Goal: Transaction & Acquisition: Purchase product/service

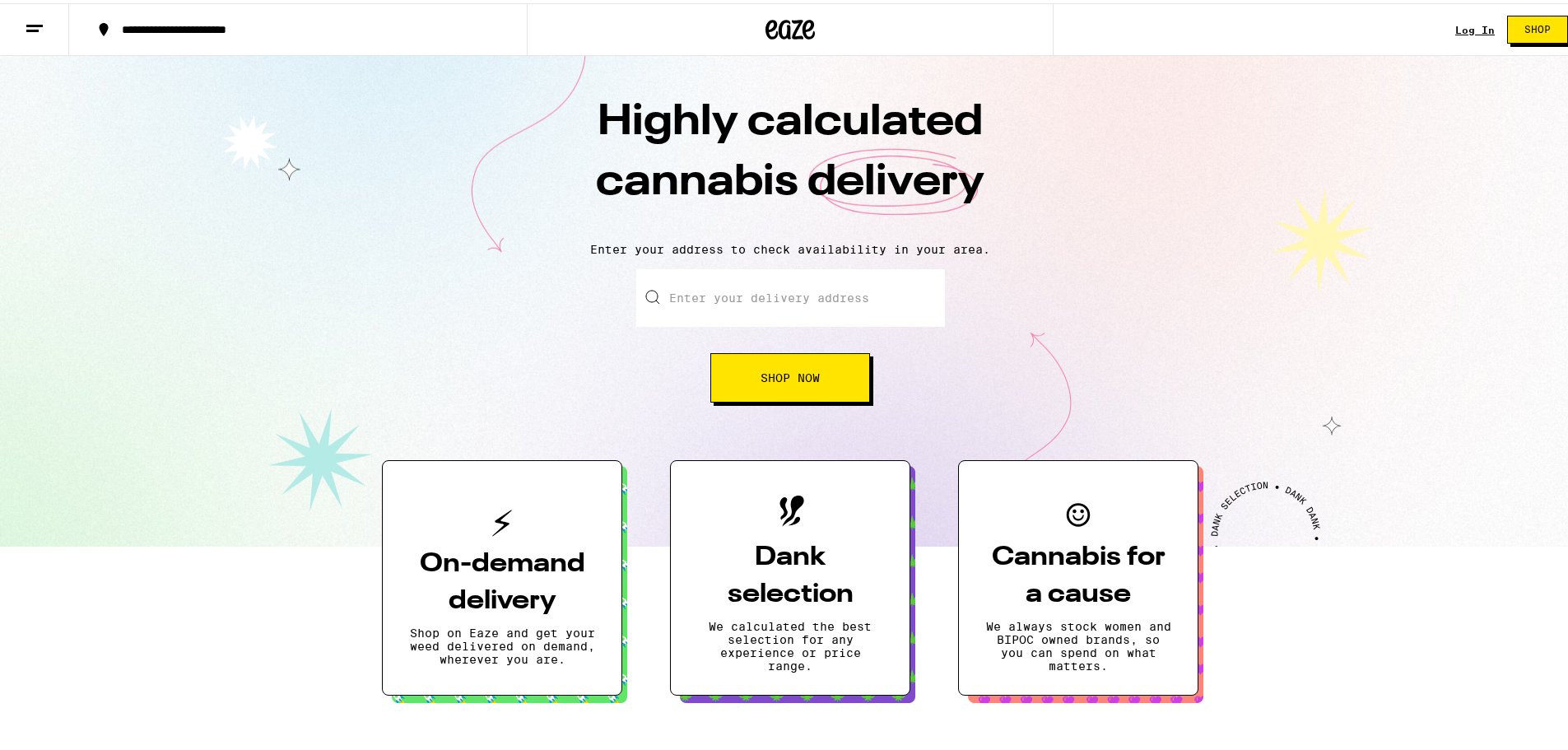
click at [1456, 28] on link "Log In" at bounding box center [1474, 26] width 40 height 11
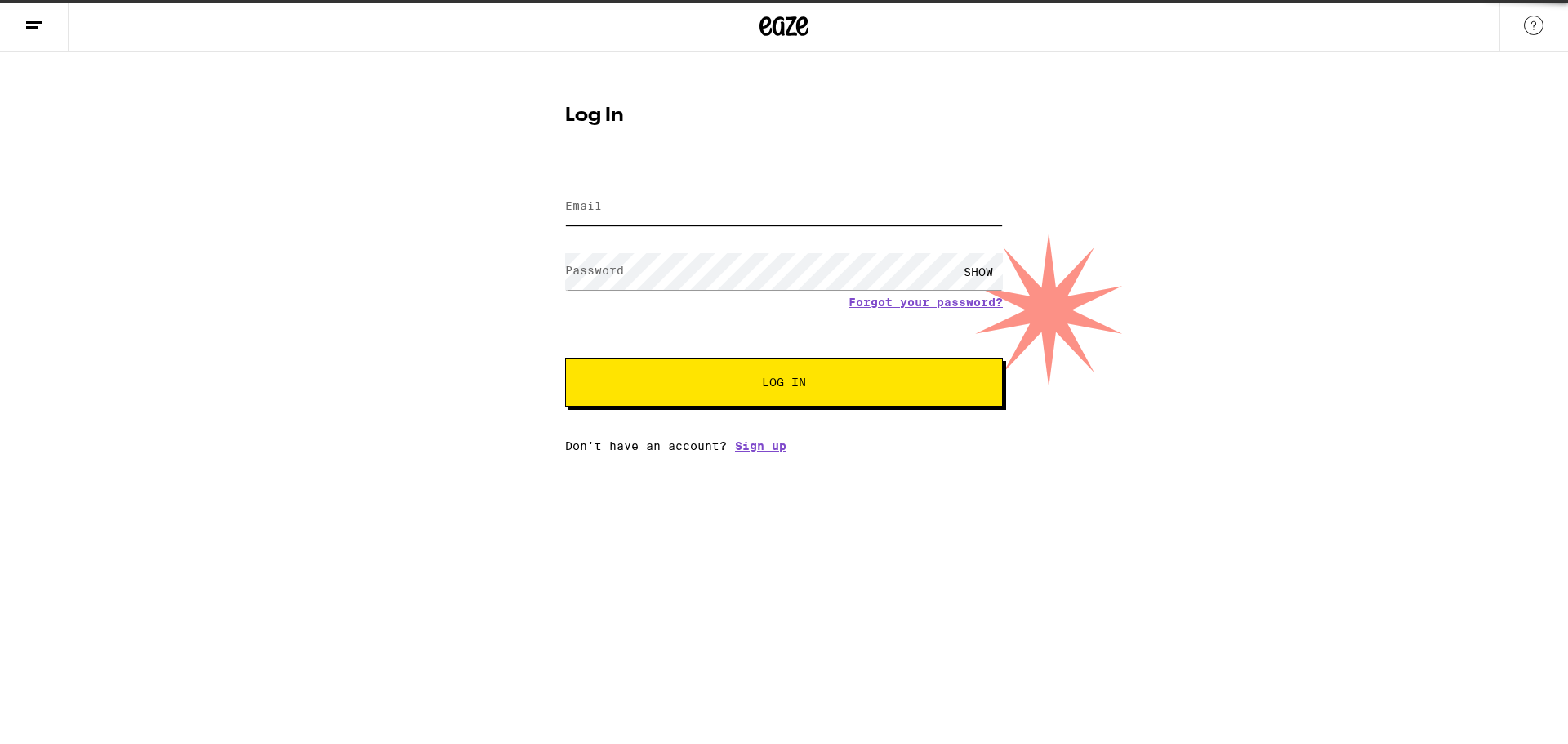
type input "[EMAIL_ADDRESS][DOMAIN_NAME]"
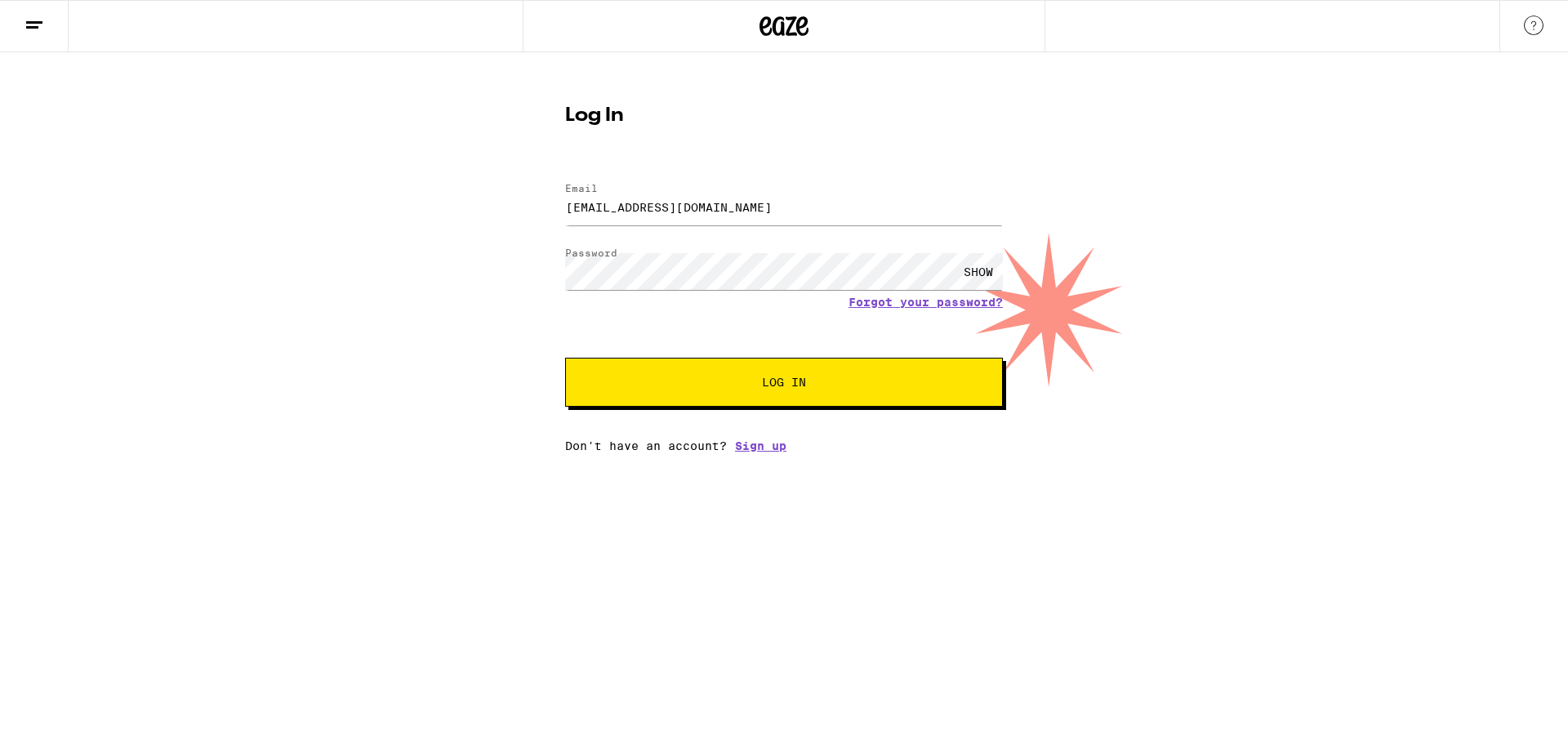
click at [722, 411] on div "Email Email [EMAIL_ADDRESS][DOMAIN_NAME] Password Password SHOW Forgot your pas…" at bounding box center [784, 310] width 438 height 286
click at [725, 392] on button "Log In" at bounding box center [784, 382] width 438 height 49
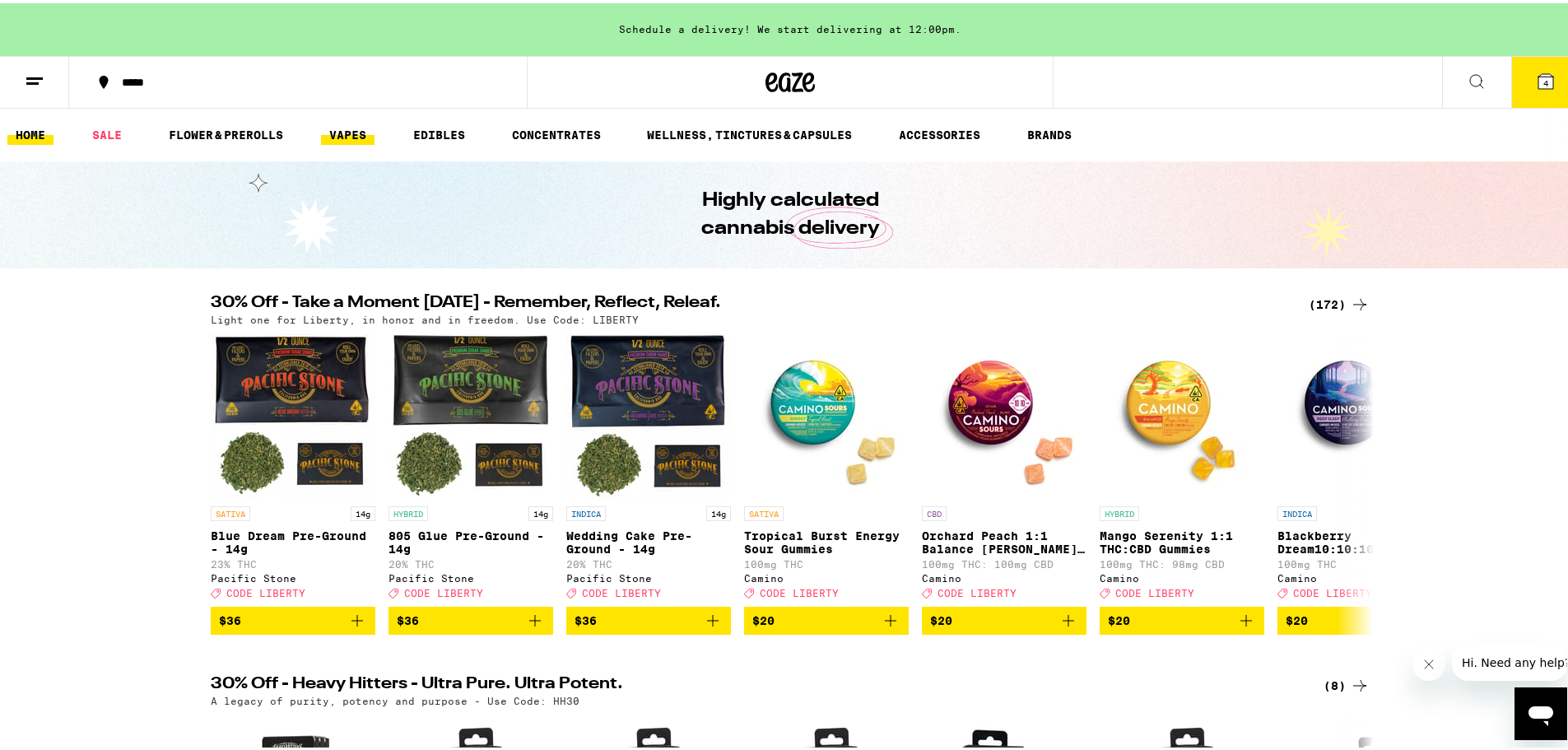
click at [358, 132] on link "VAPES" at bounding box center [347, 131] width 53 height 19
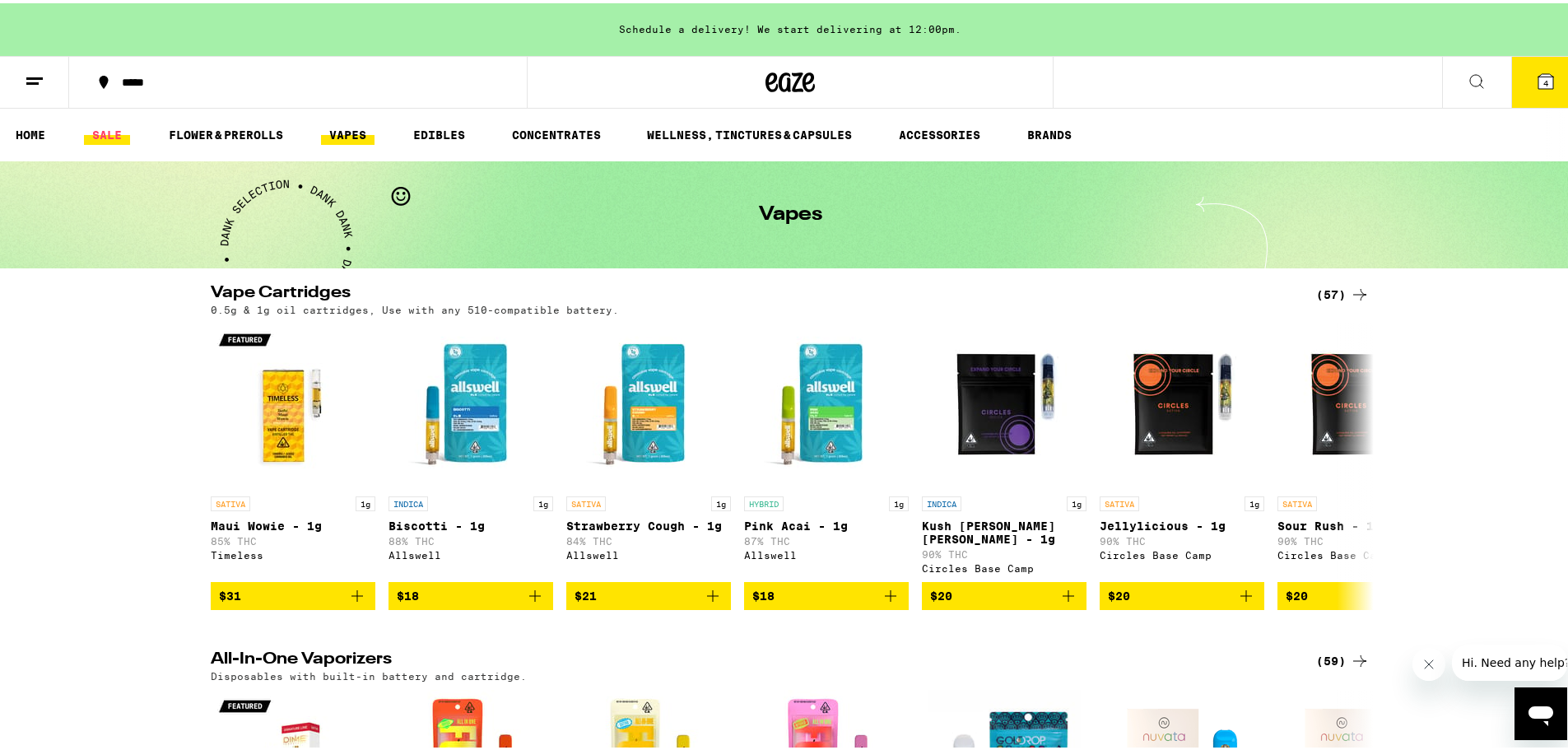
click at [115, 134] on link "SALE" at bounding box center [107, 131] width 46 height 19
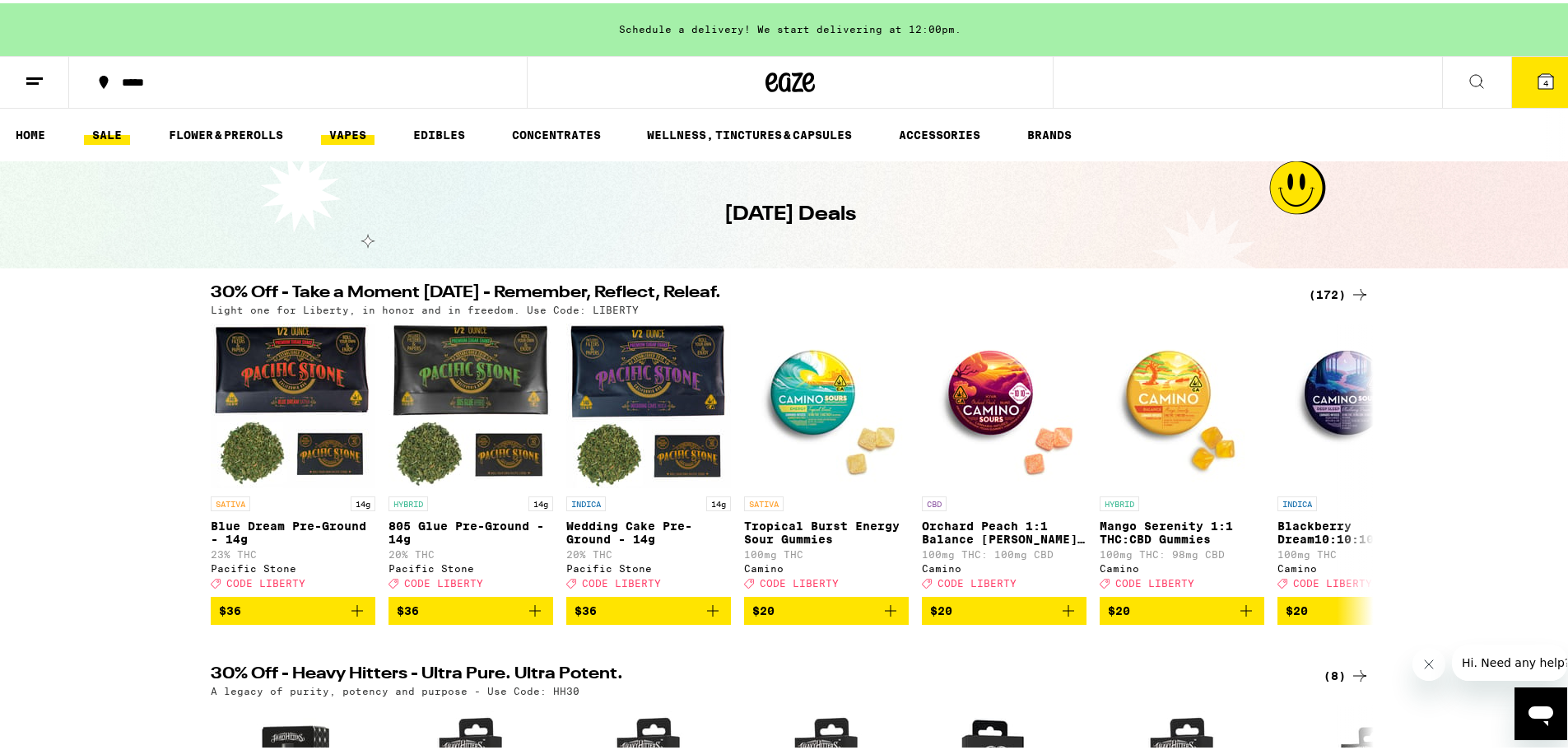
click at [364, 134] on link "VAPES" at bounding box center [347, 131] width 53 height 19
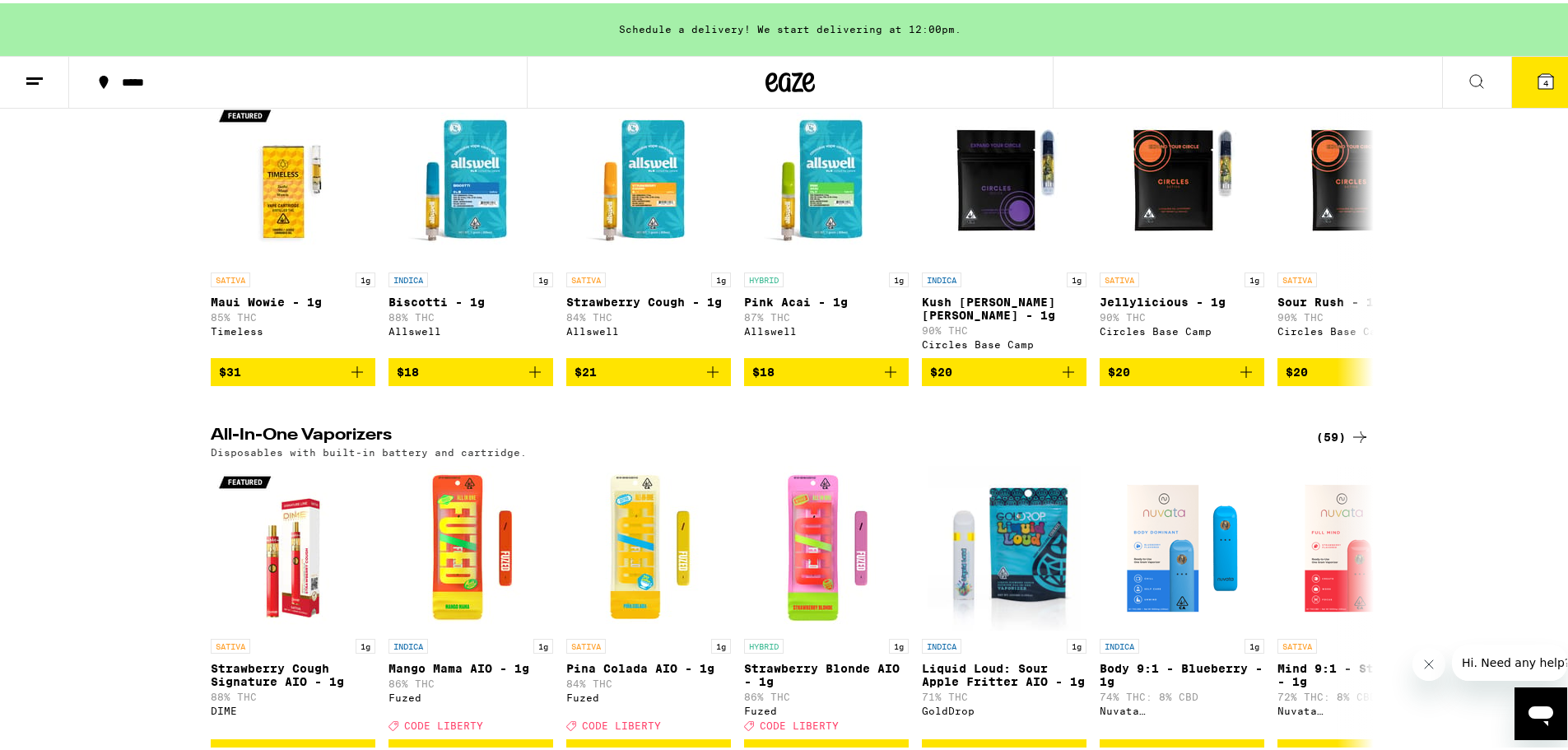
scroll to position [247, 0]
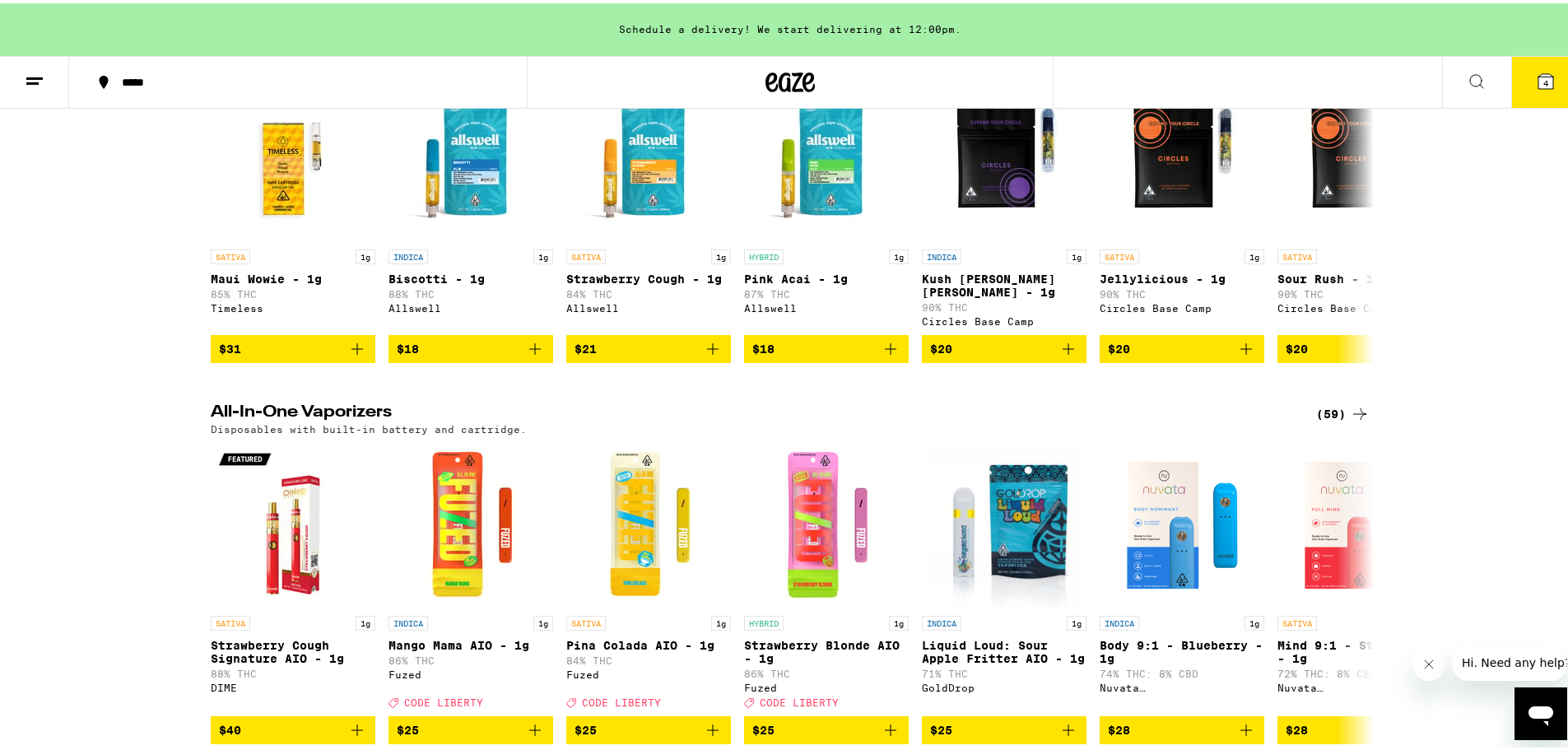
click at [1323, 407] on div "(59)" at bounding box center [1342, 411] width 53 height 19
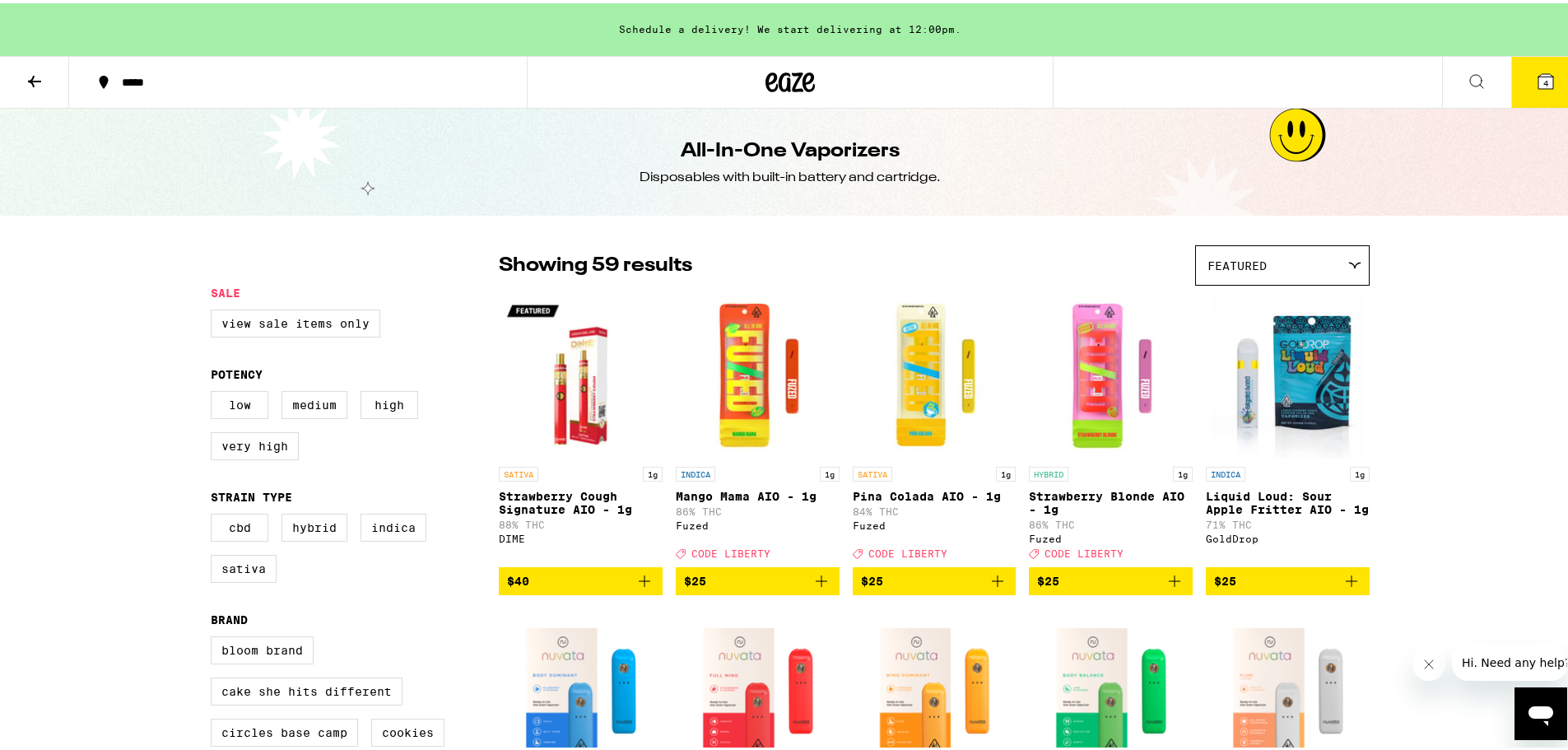
click at [1322, 253] on div "Featured" at bounding box center [1282, 262] width 173 height 39
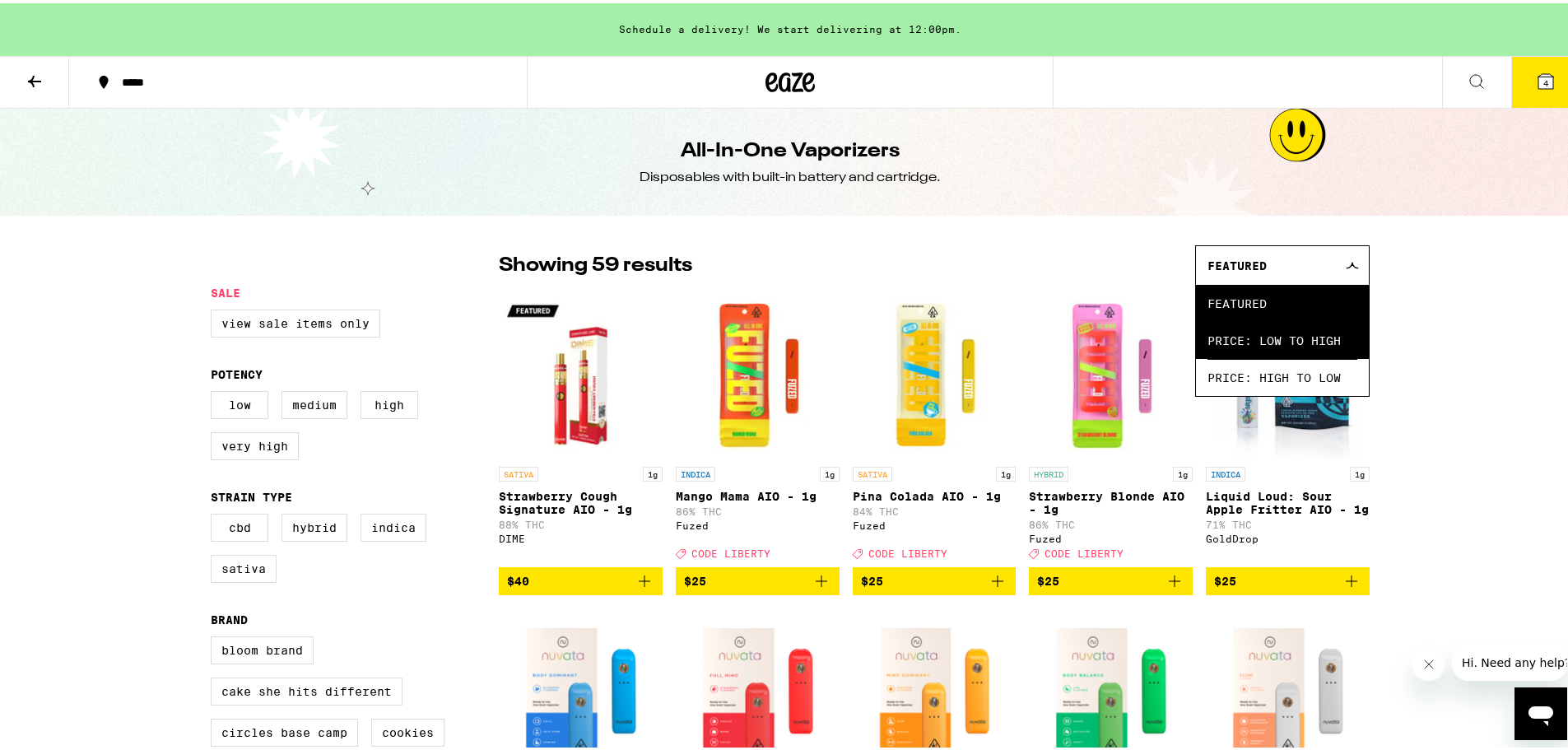
click at [1266, 342] on span "Price: Low to High" at bounding box center [1282, 337] width 150 height 37
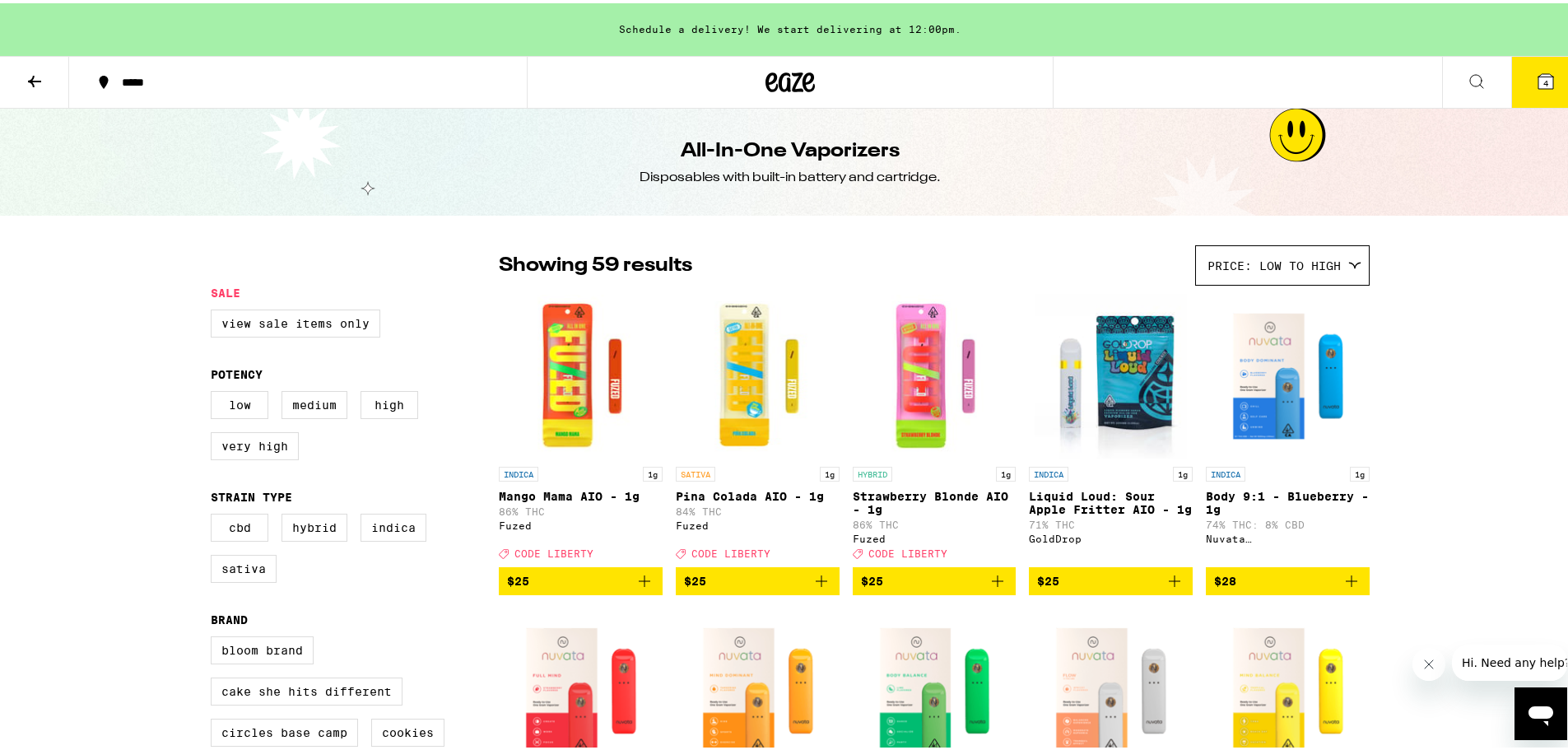
click at [584, 398] on img "Open page for Mango Mama AIO - 1g from Fuzed" at bounding box center [581, 373] width 164 height 164
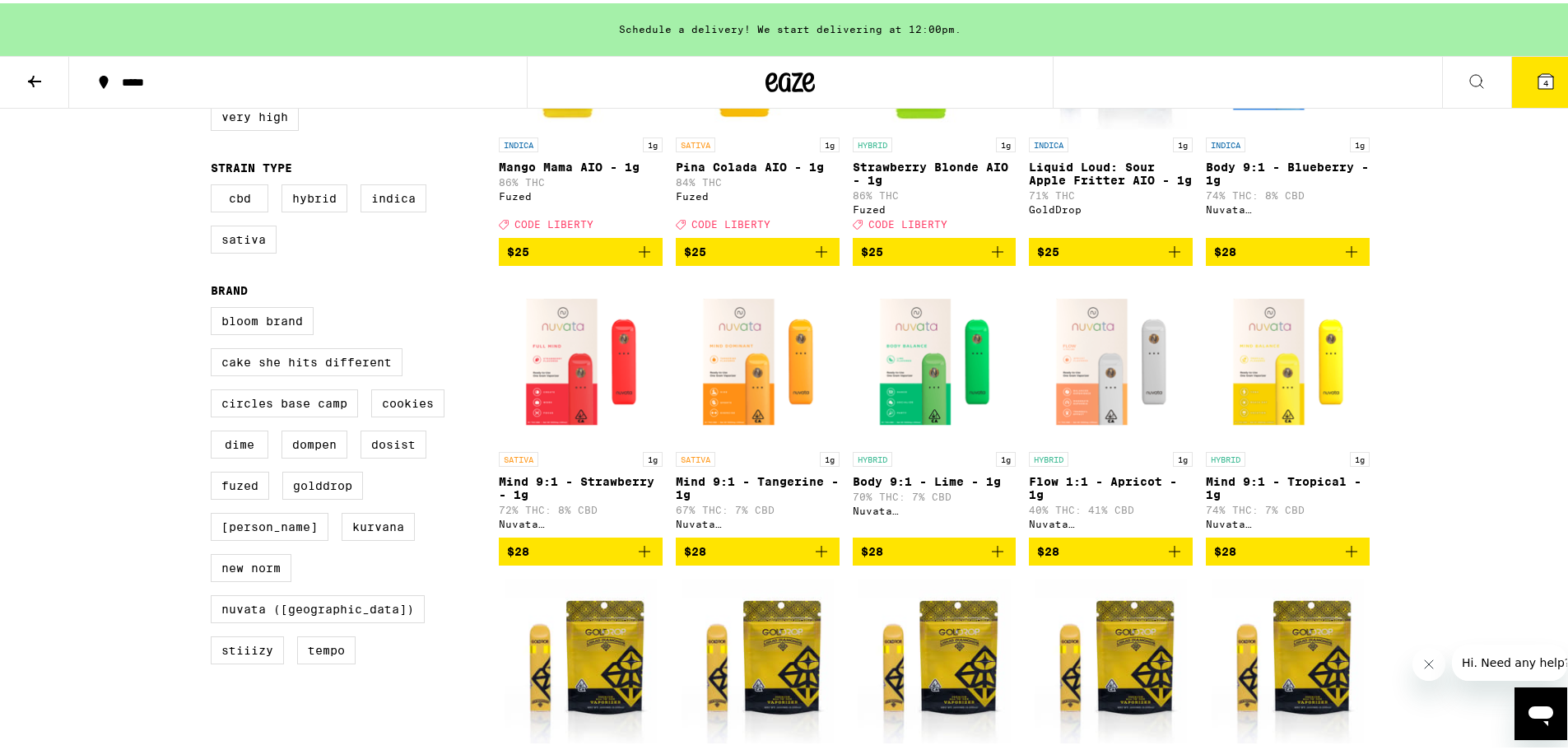
scroll to position [741, 0]
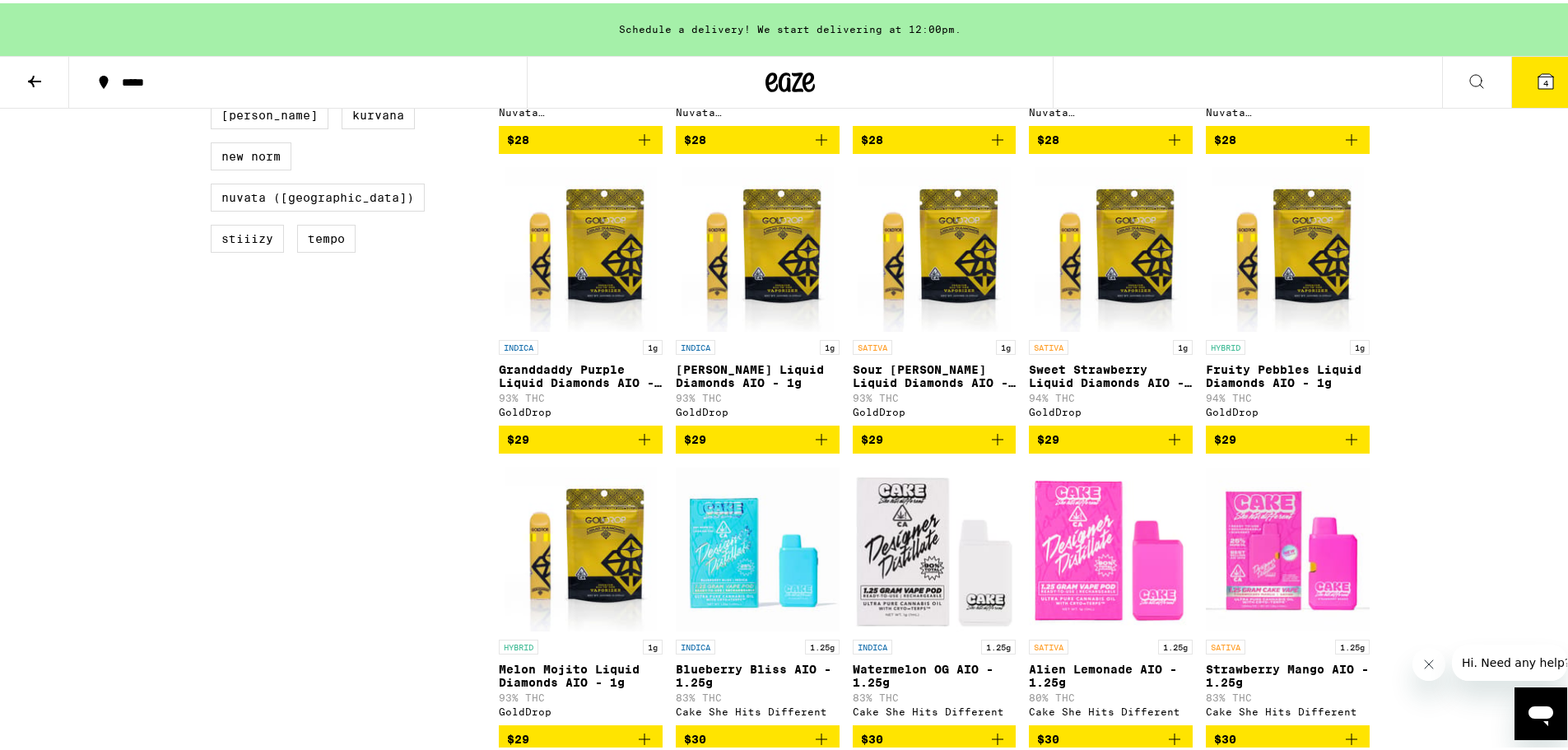
click at [602, 267] on img "Open page for Granddaddy Purple Liquid Diamonds AIO - 1g from GoldDrop" at bounding box center [581, 246] width 153 height 164
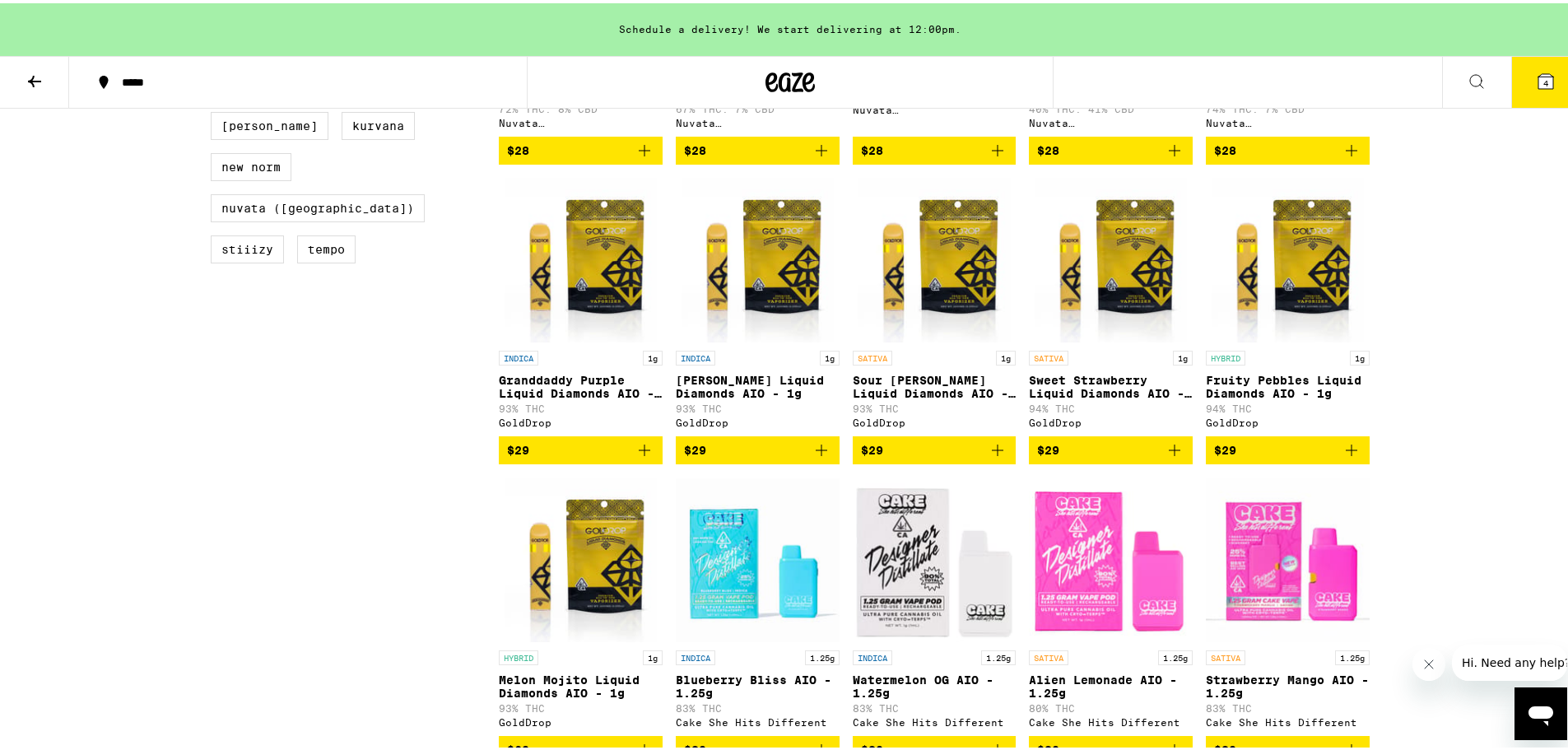
scroll to position [730, 0]
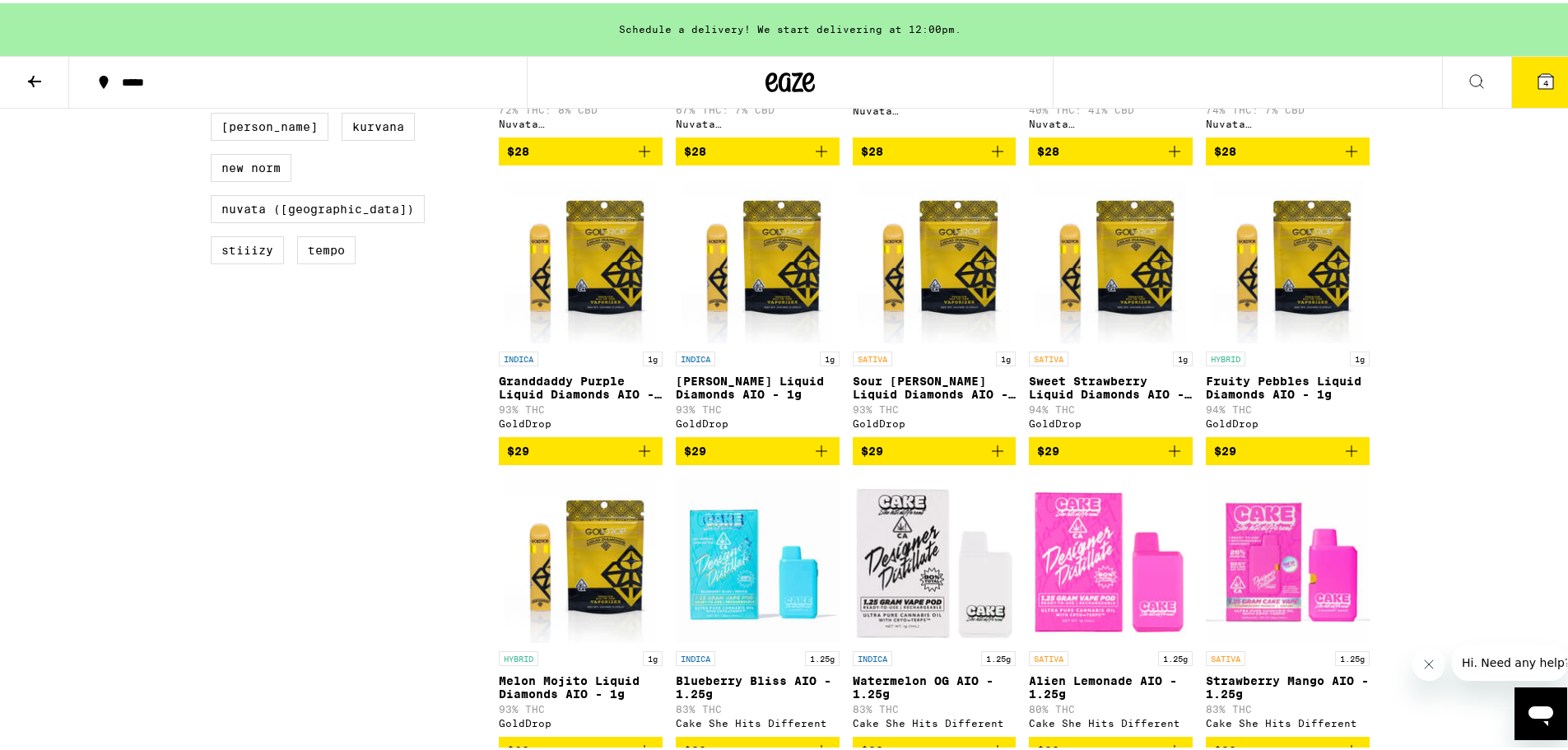
click at [1347, 458] on icon "Add to bag" at bounding box center [1352, 447] width 19 height 19
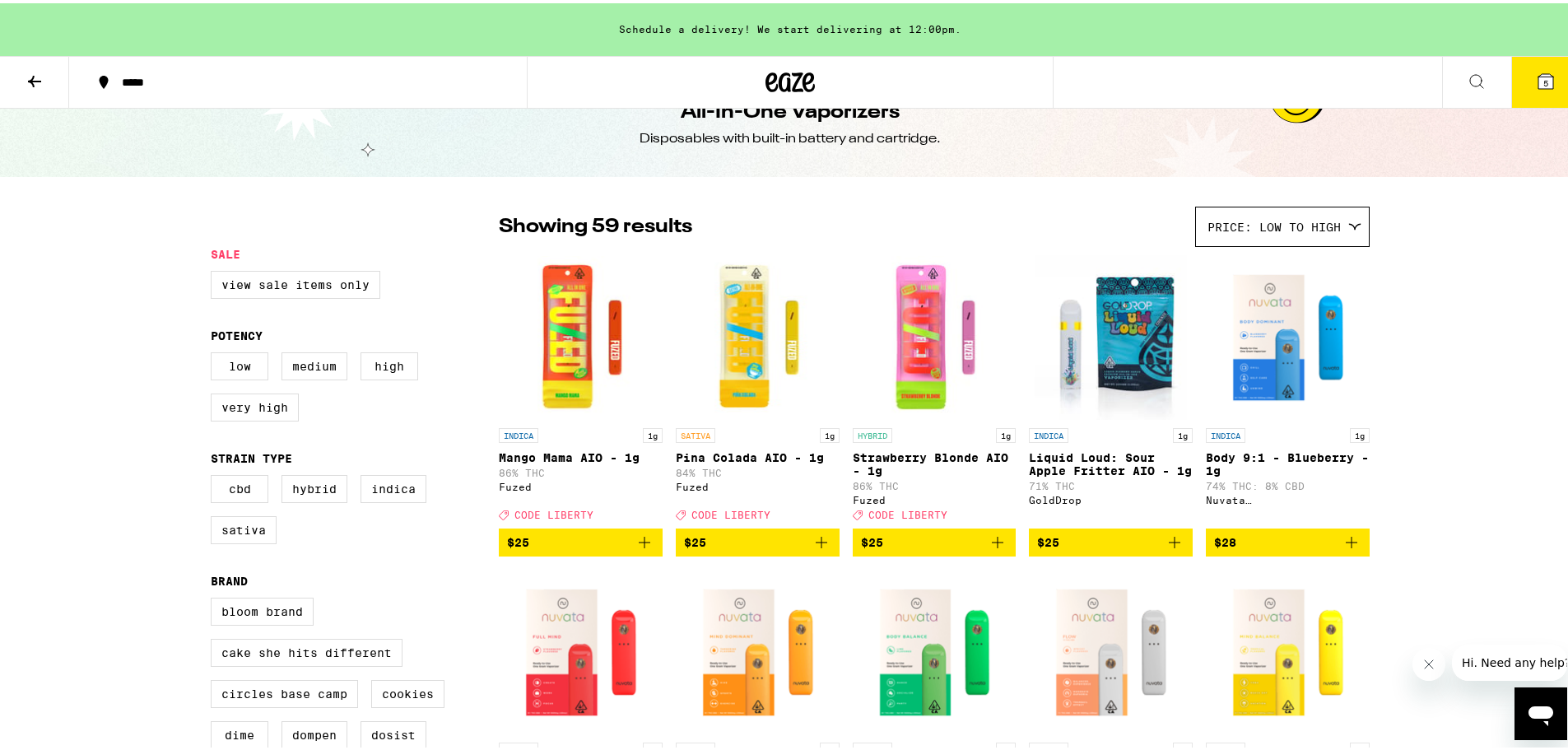
scroll to position [0, 0]
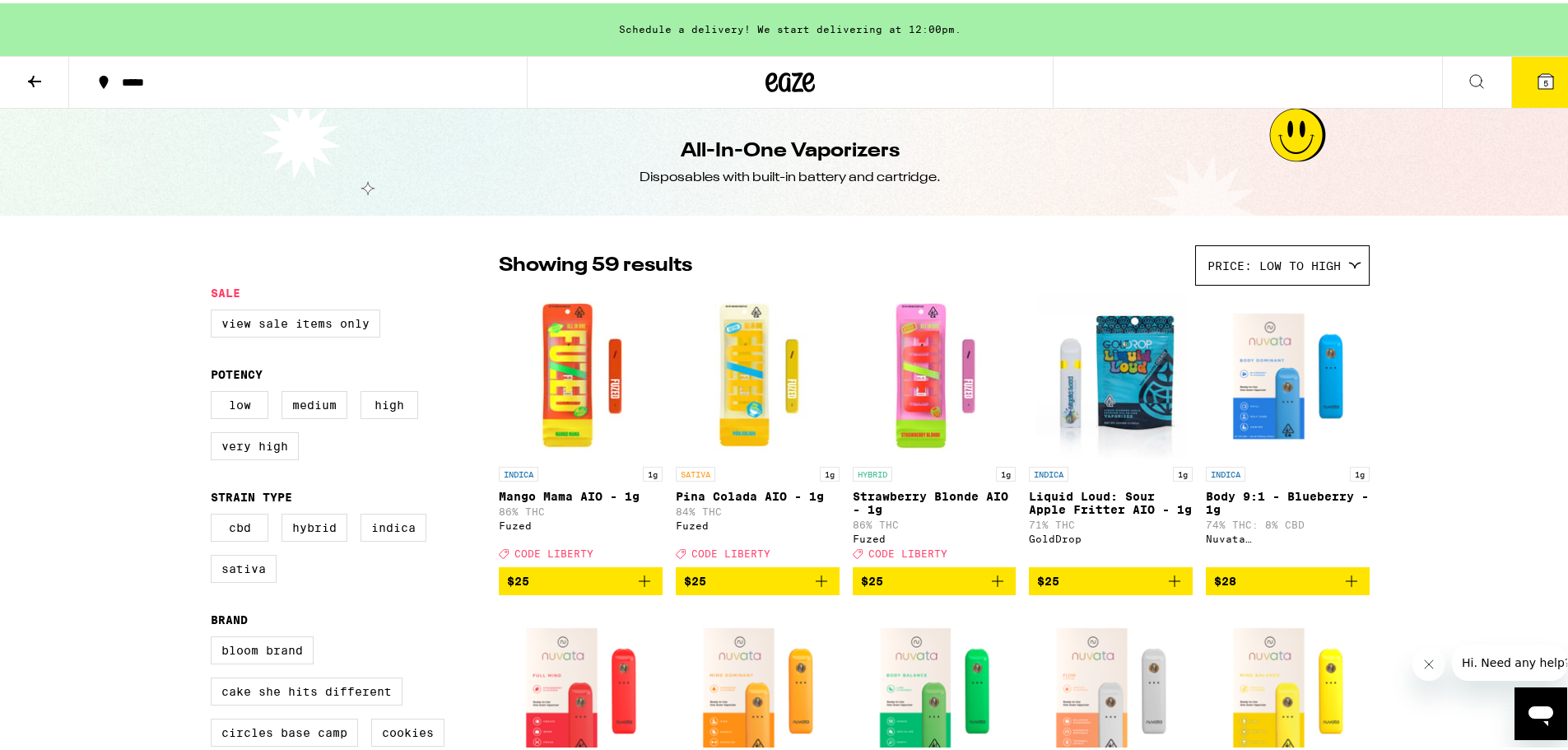
click at [34, 79] on icon at bounding box center [35, 78] width 19 height 19
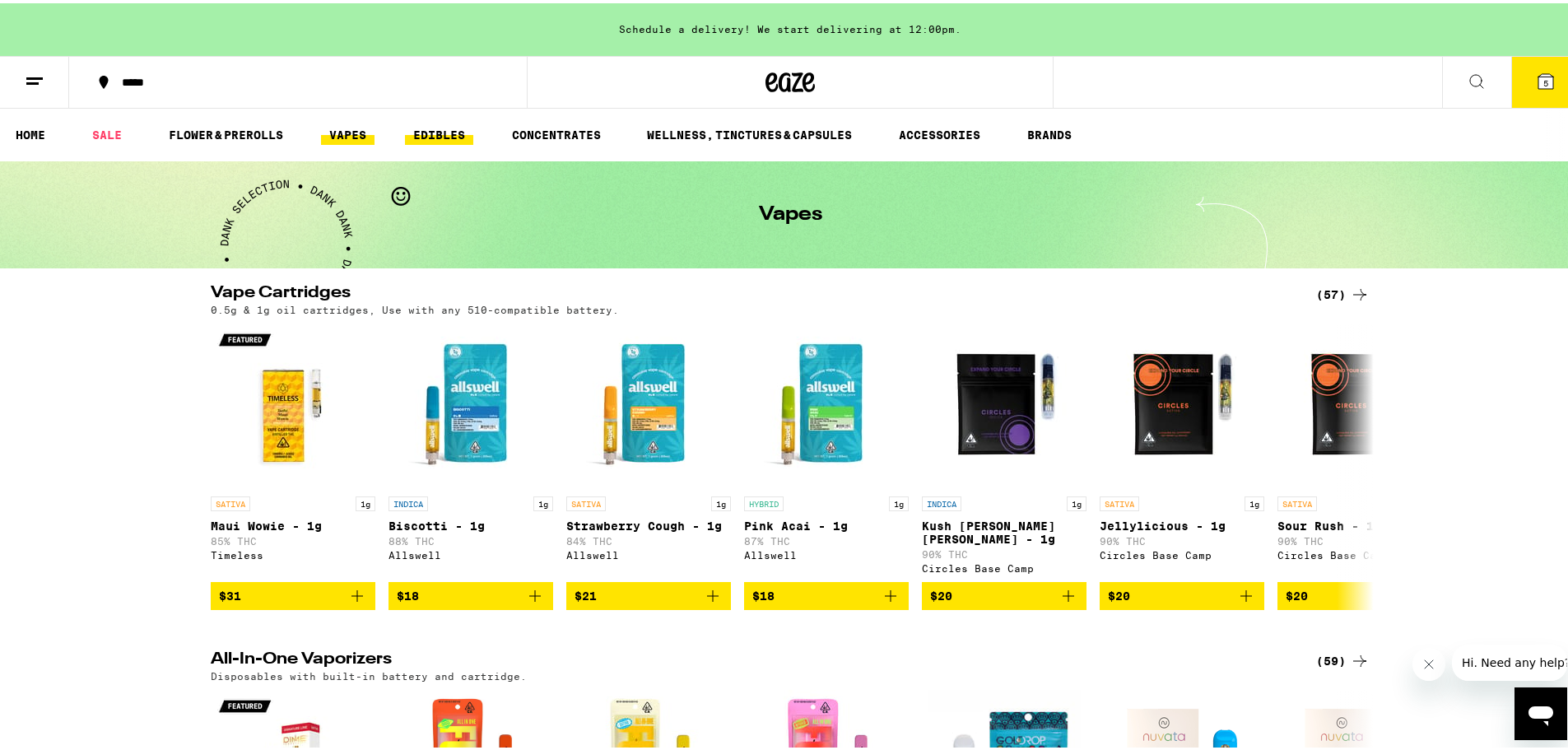
click at [453, 128] on link "EDIBLES" at bounding box center [439, 131] width 69 height 19
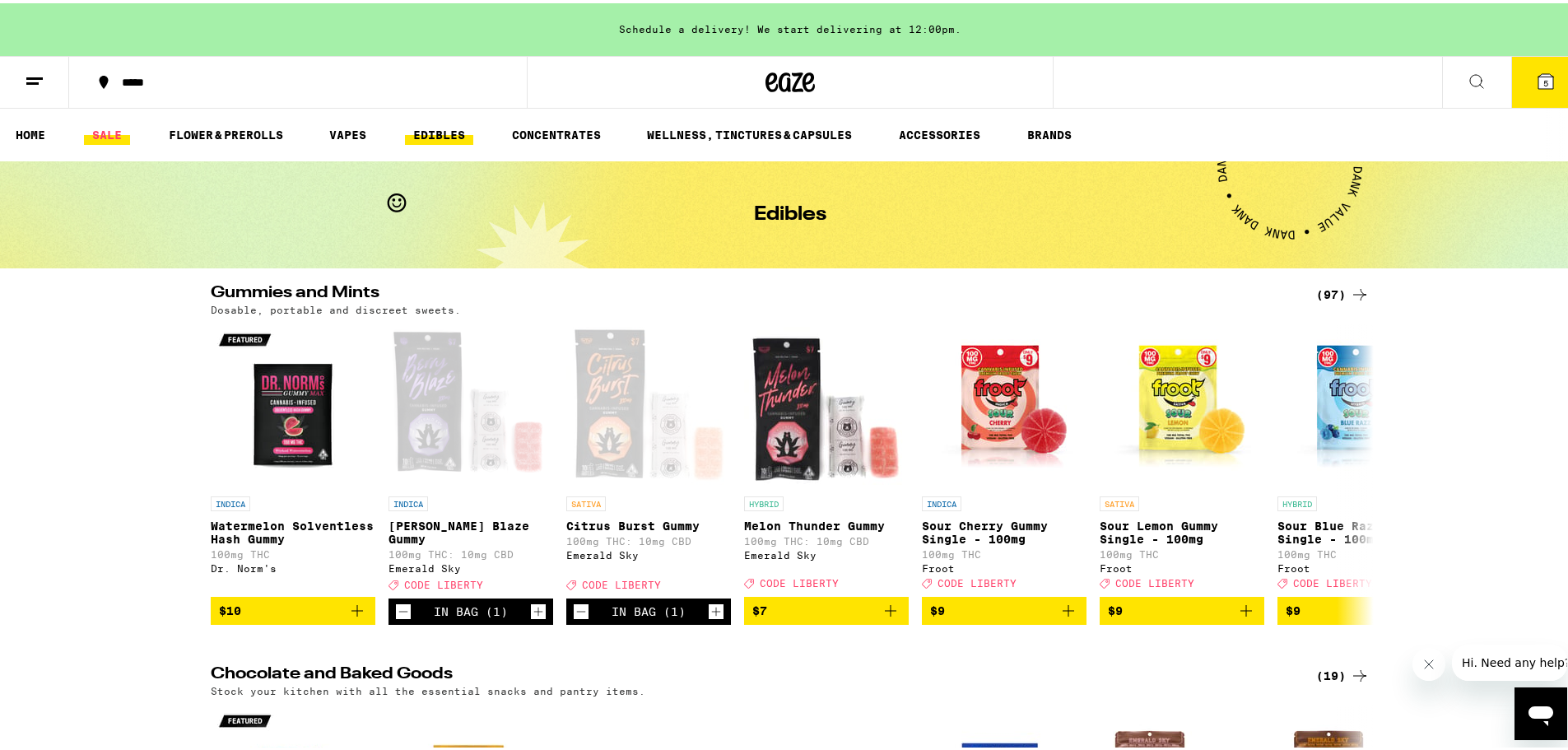
click at [120, 133] on link "SALE" at bounding box center [107, 131] width 46 height 19
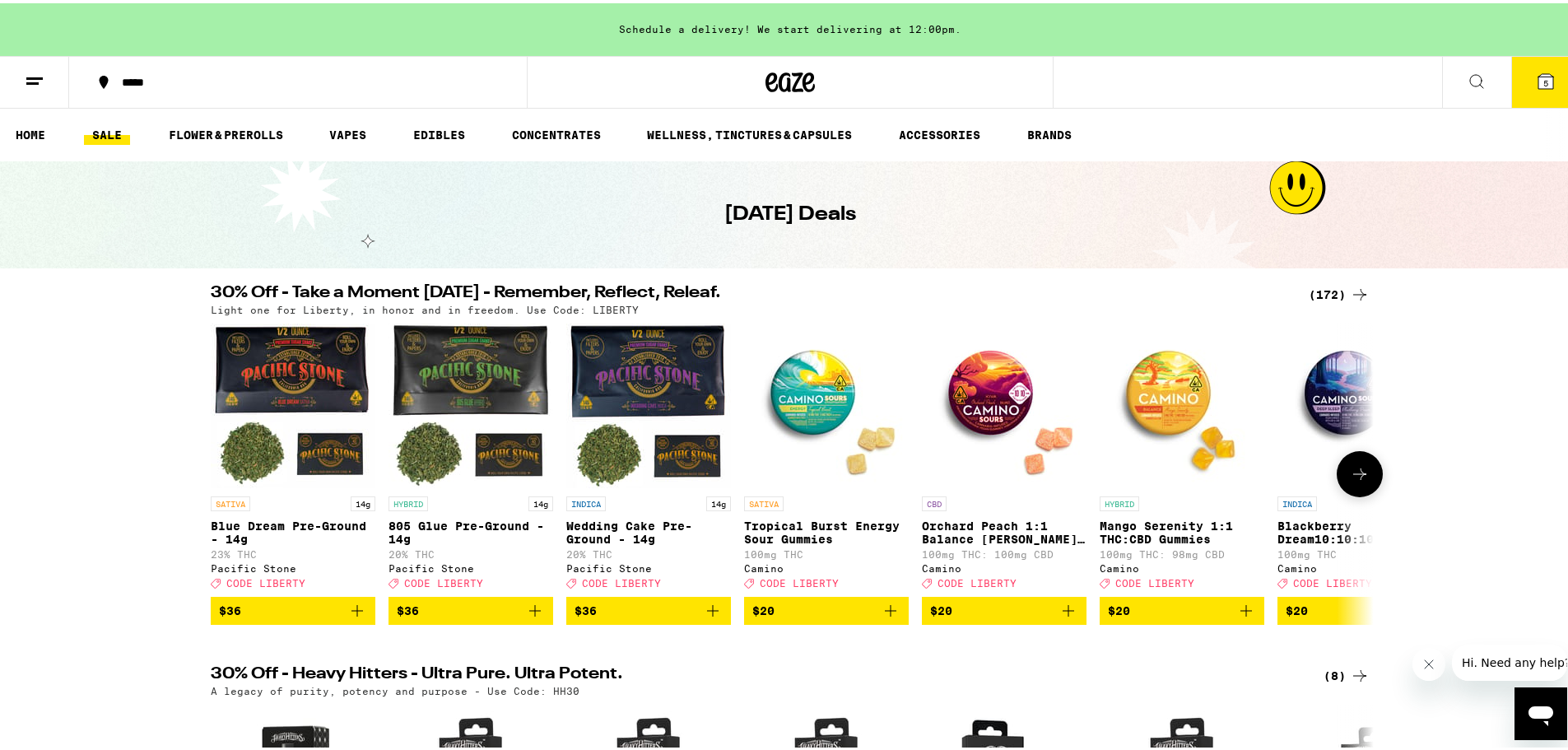
click at [1367, 475] on button at bounding box center [1360, 471] width 46 height 46
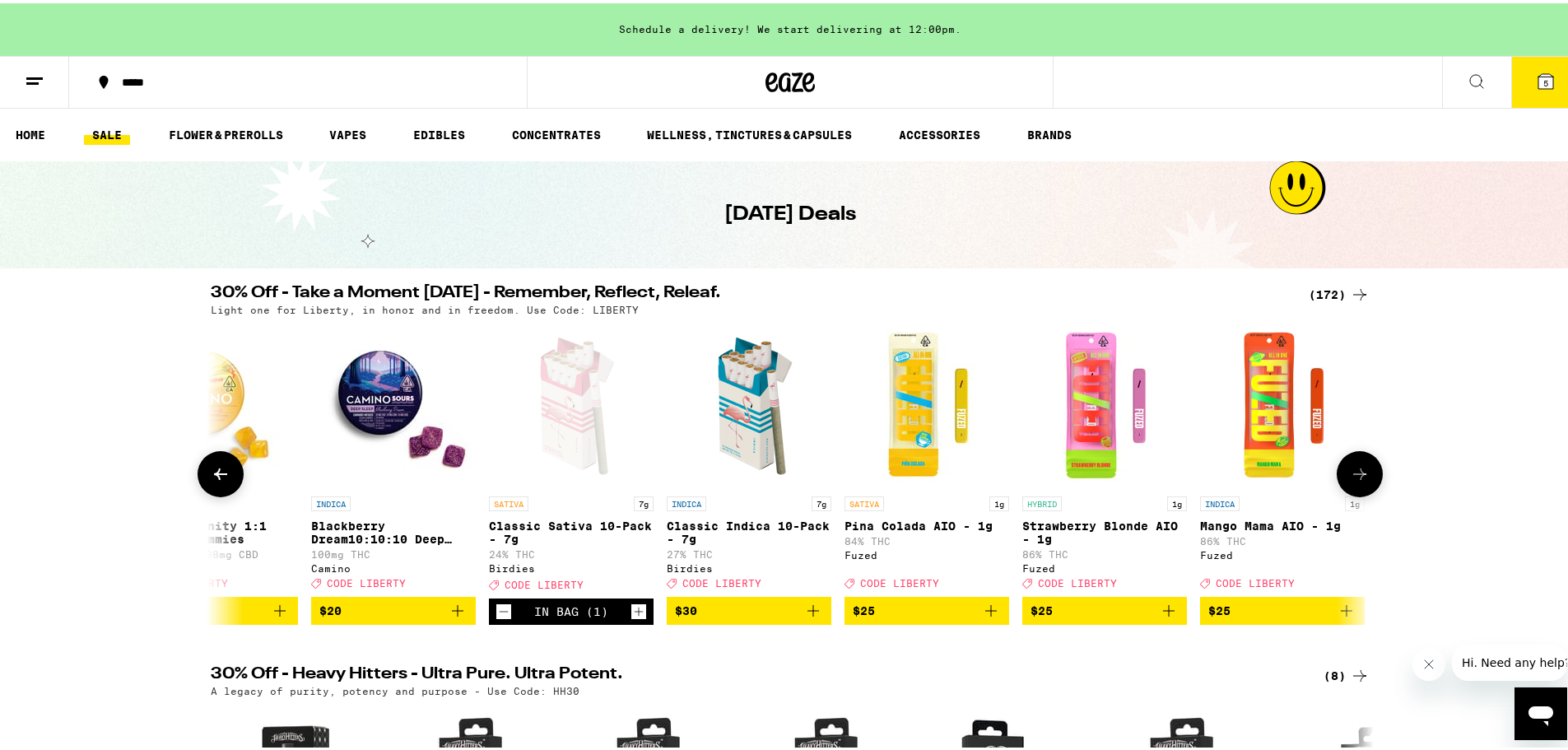
scroll to position [0, 980]
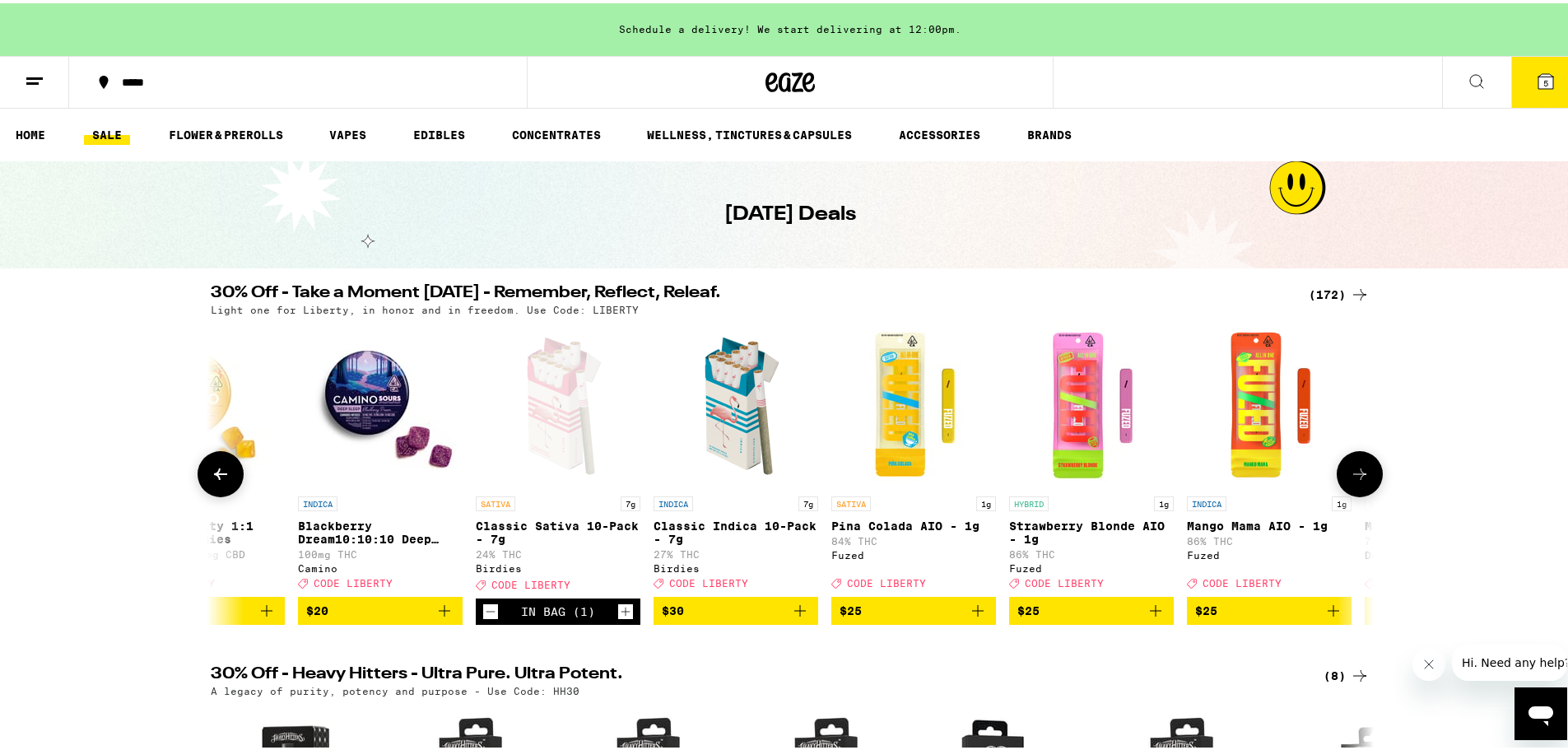
click at [1367, 475] on button at bounding box center [1360, 471] width 46 height 46
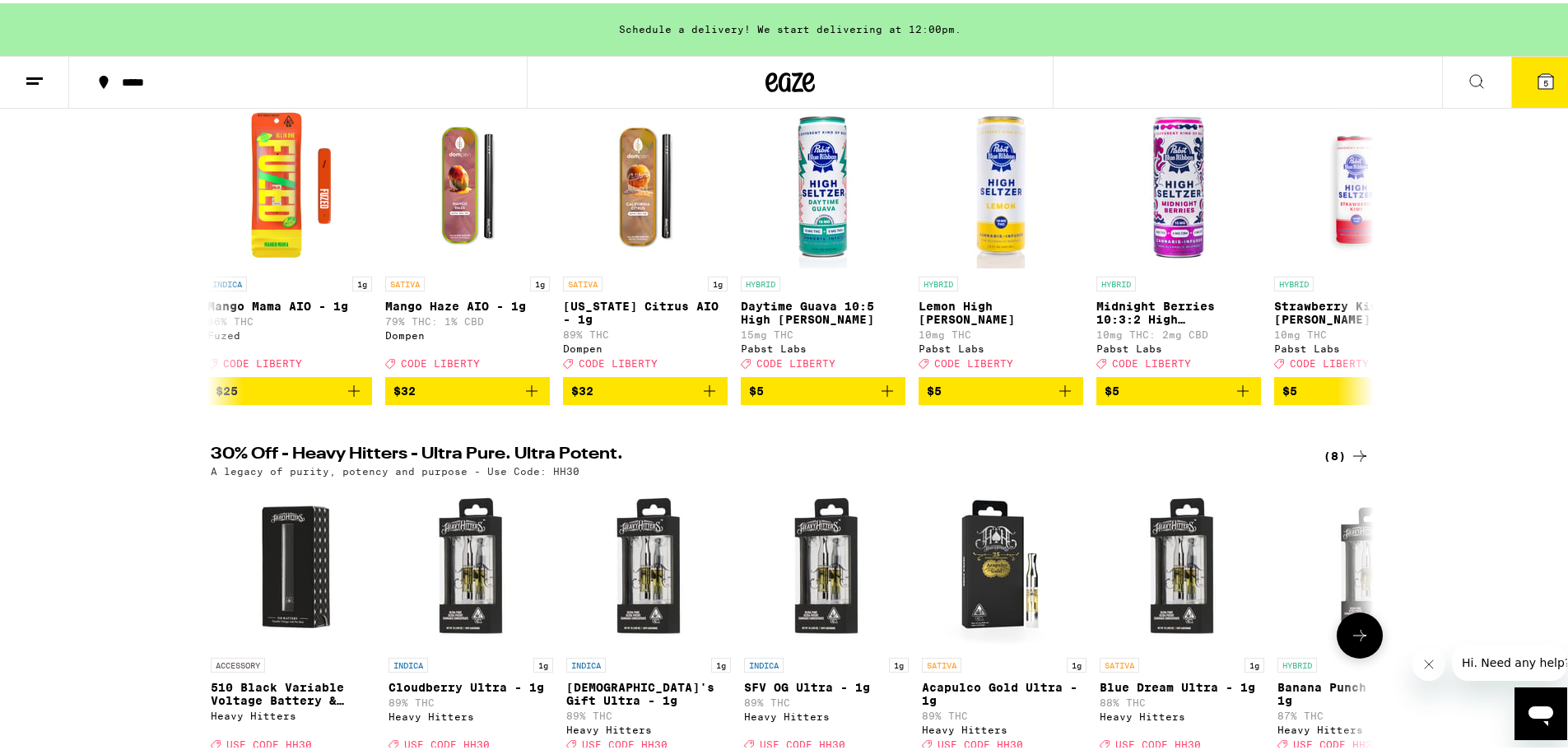
scroll to position [0, 0]
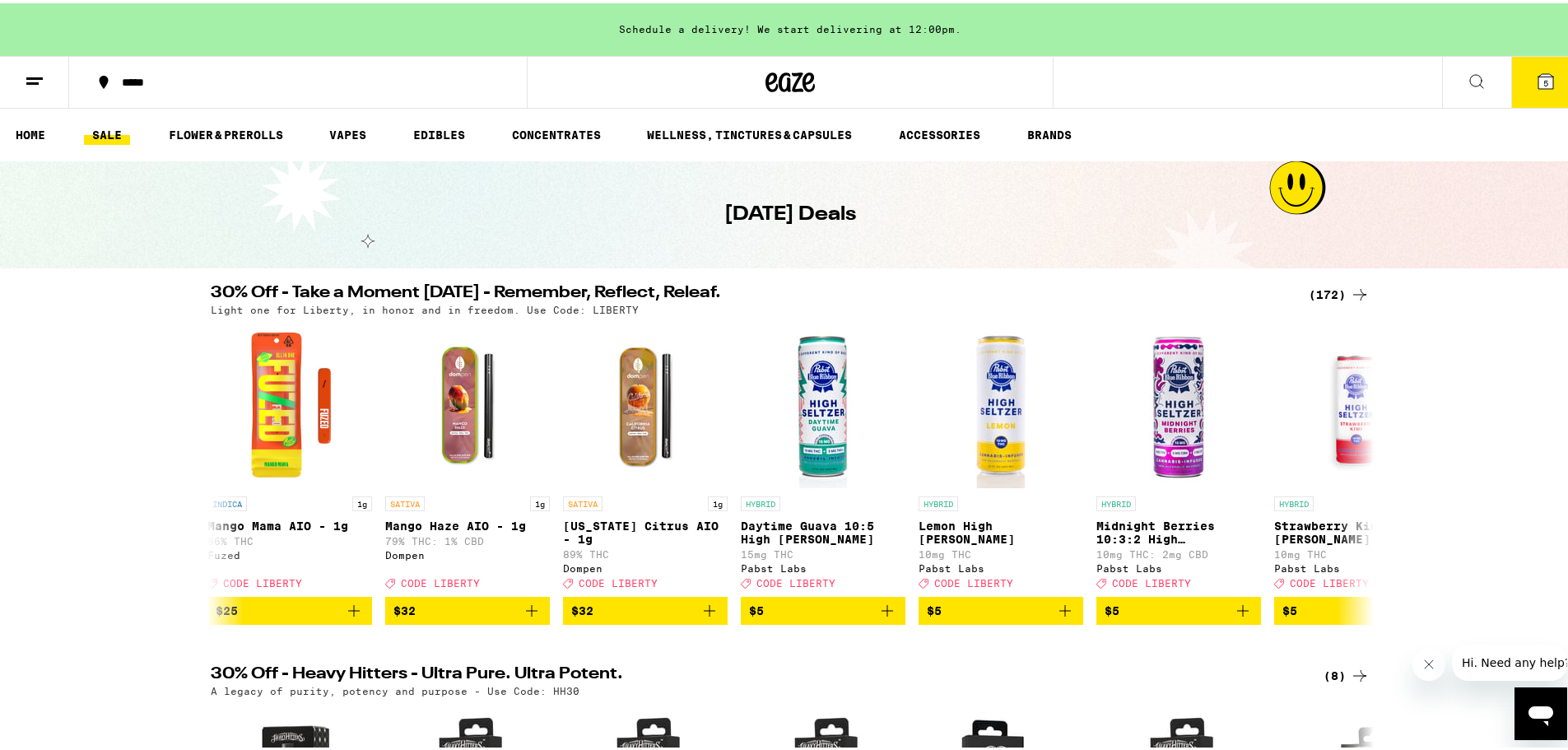
click at [1322, 302] on div "Light one for Liberty, in honor and in freedom. Use Code: LIBERTY" at bounding box center [790, 306] width 1159 height 11
click at [1329, 288] on div "(172)" at bounding box center [1339, 291] width 61 height 19
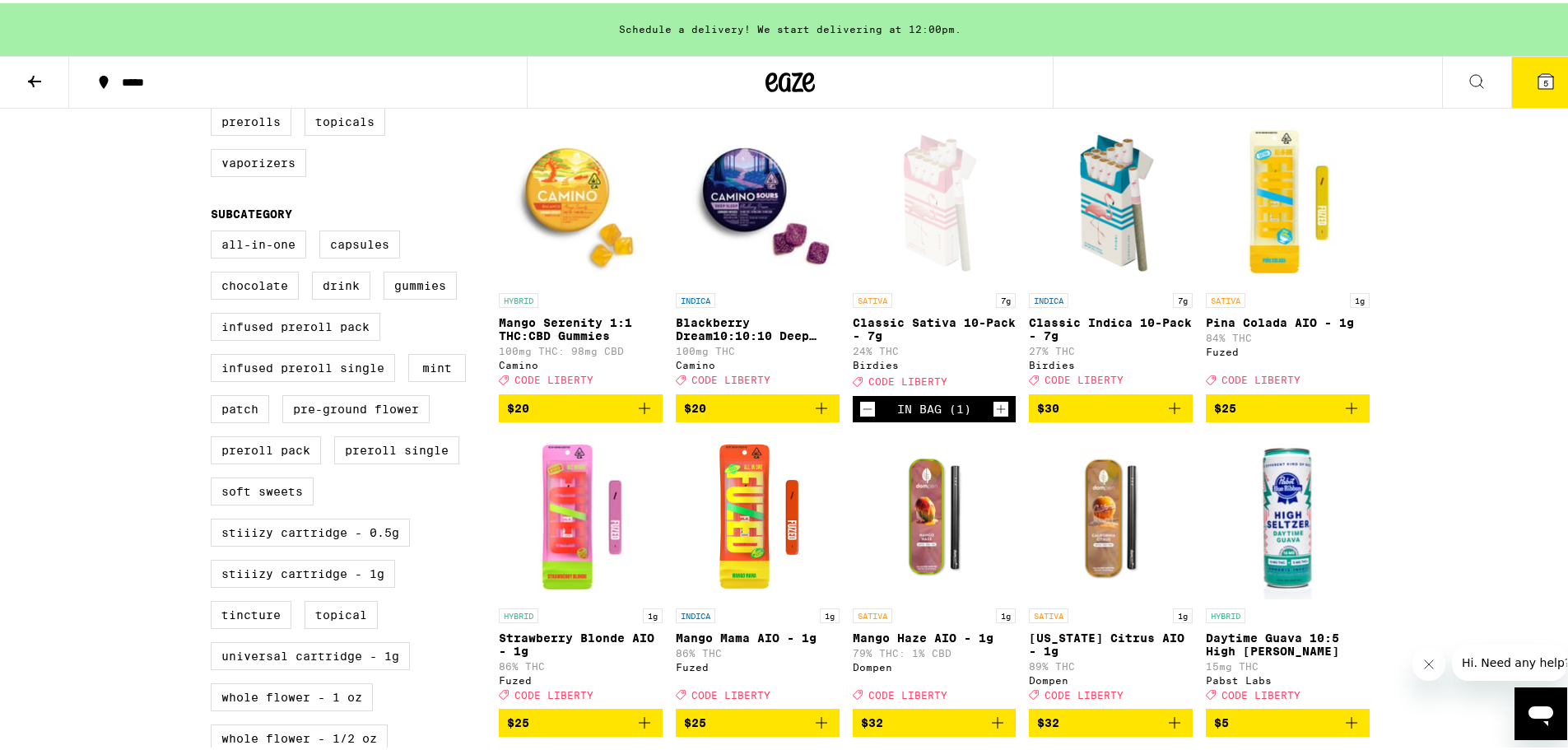
scroll to position [494, 0]
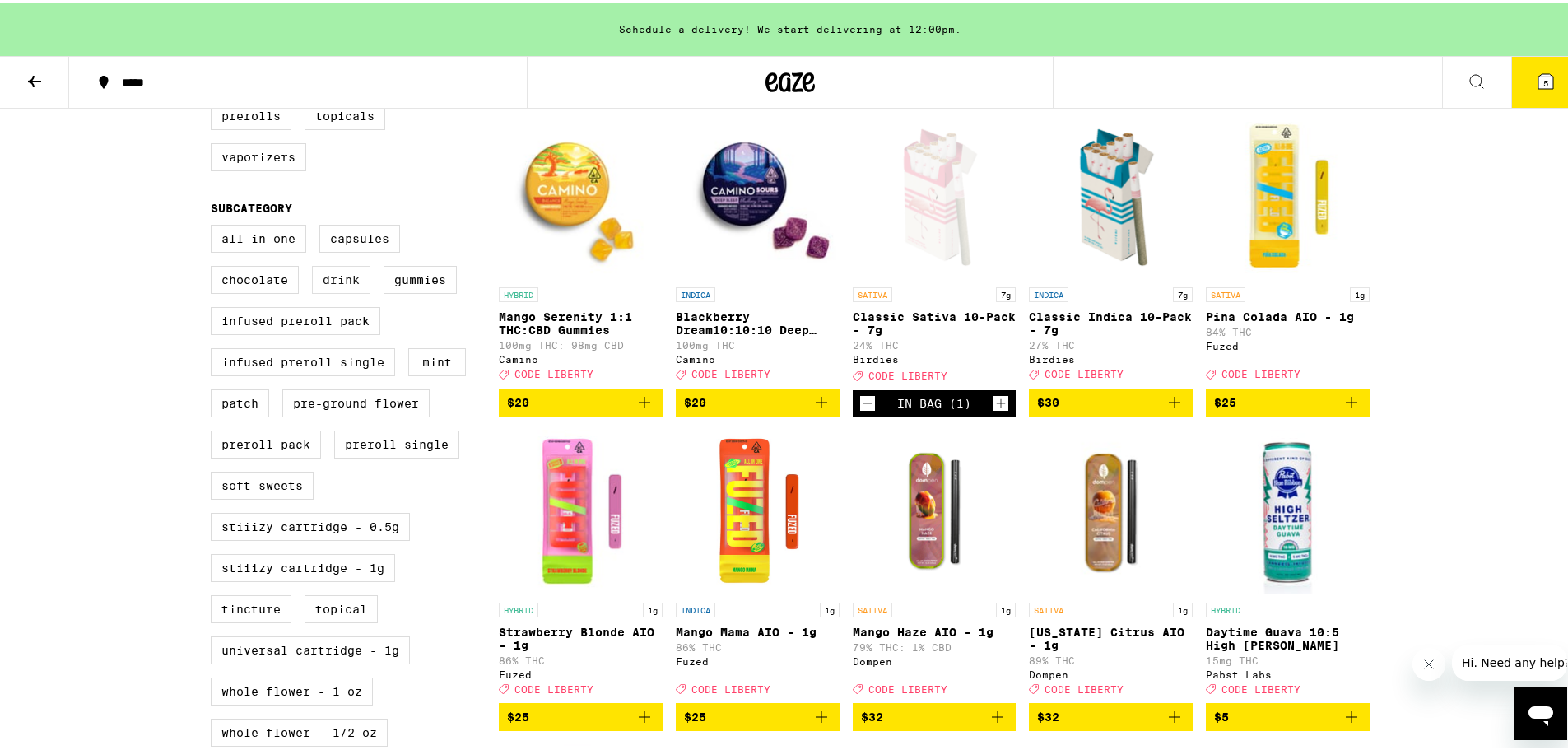
click at [342, 291] on label "Drink" at bounding box center [341, 276] width 58 height 28
click at [214, 225] on input "Drink" at bounding box center [214, 224] width 1 height 1
checkbox input "true"
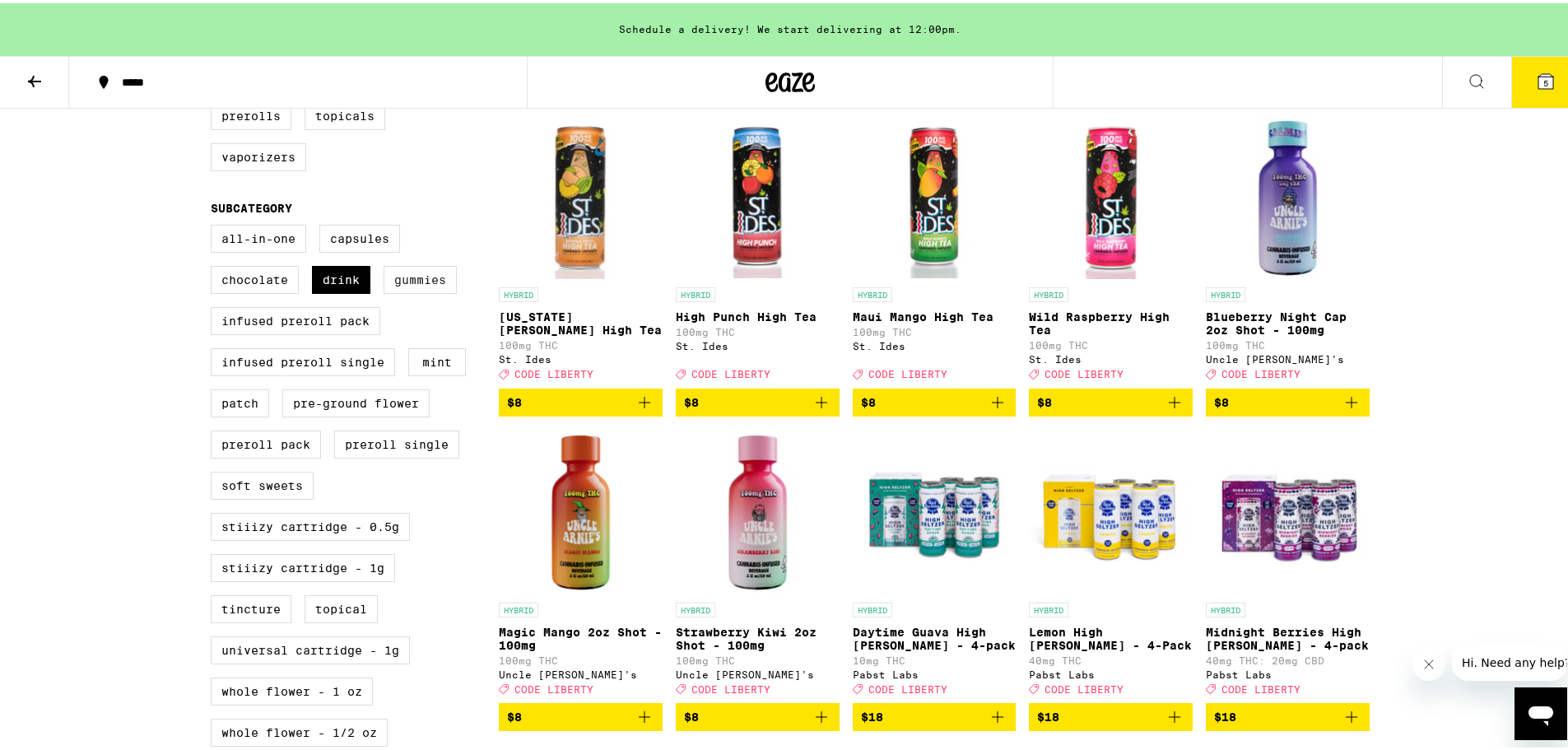
click at [420, 291] on label "Gummies" at bounding box center [420, 276] width 73 height 28
click at [214, 225] on input "Gummies" at bounding box center [214, 224] width 1 height 1
checkbox input "true"
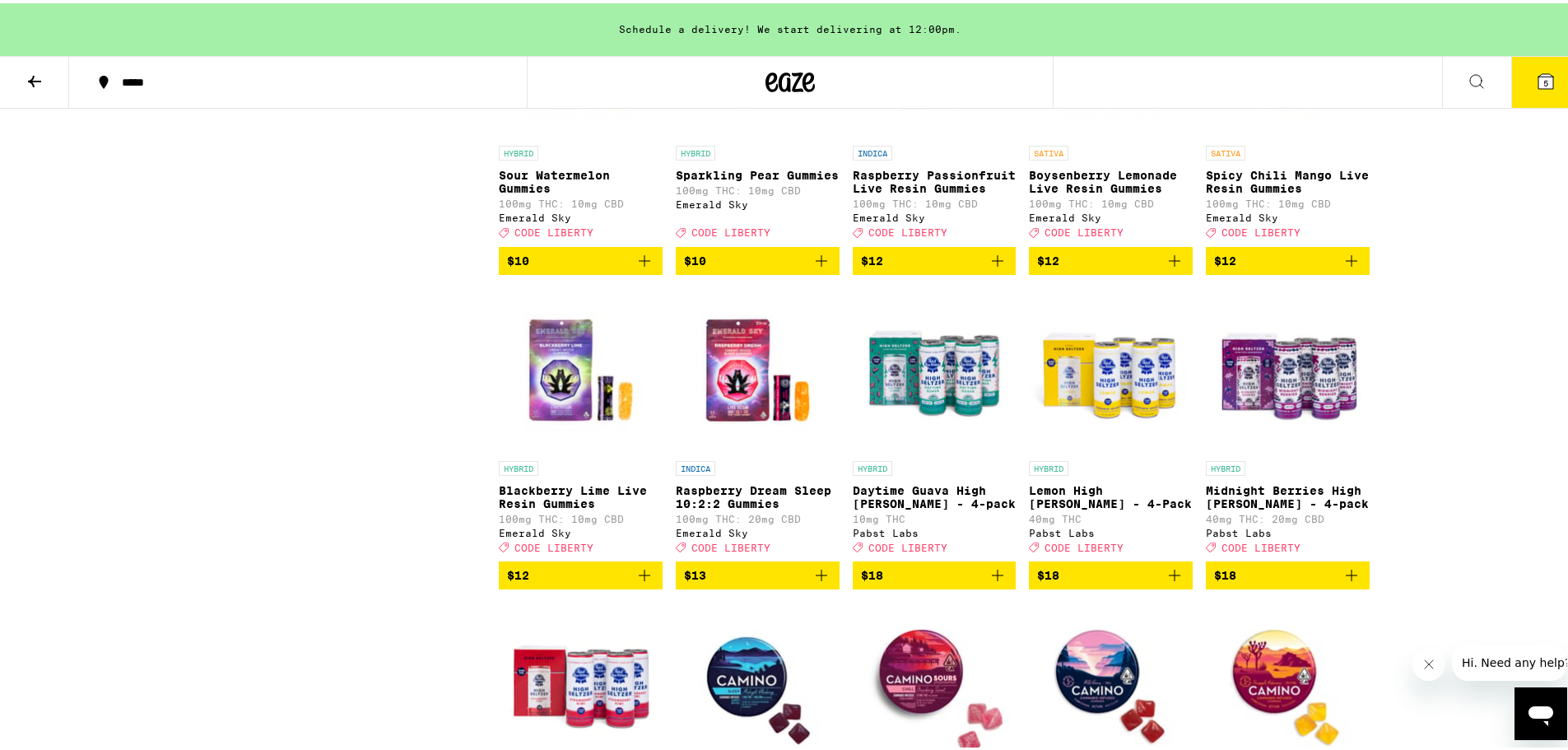
scroll to position [1894, 0]
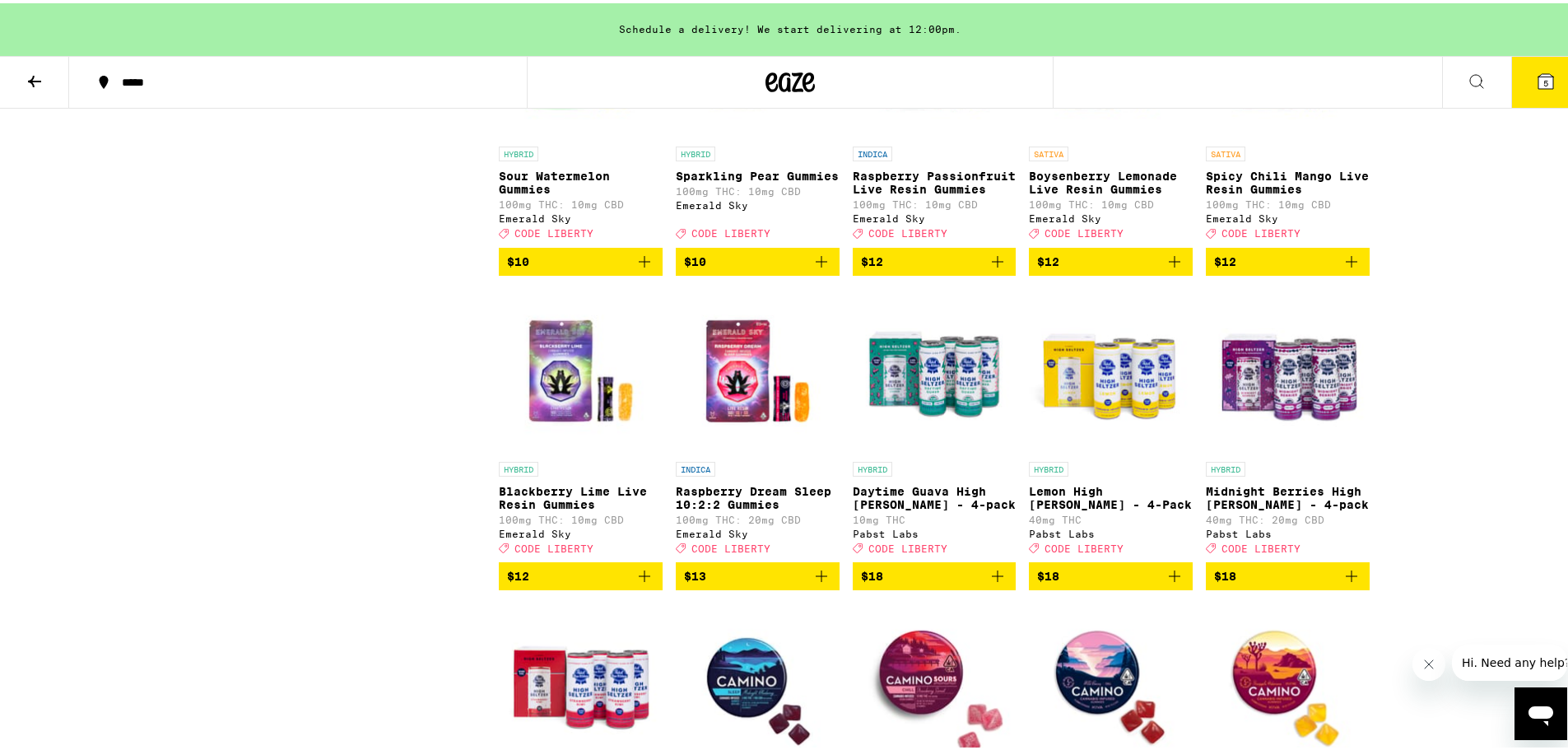
click at [1346, 579] on icon "Add to bag" at bounding box center [1352, 573] width 12 height 12
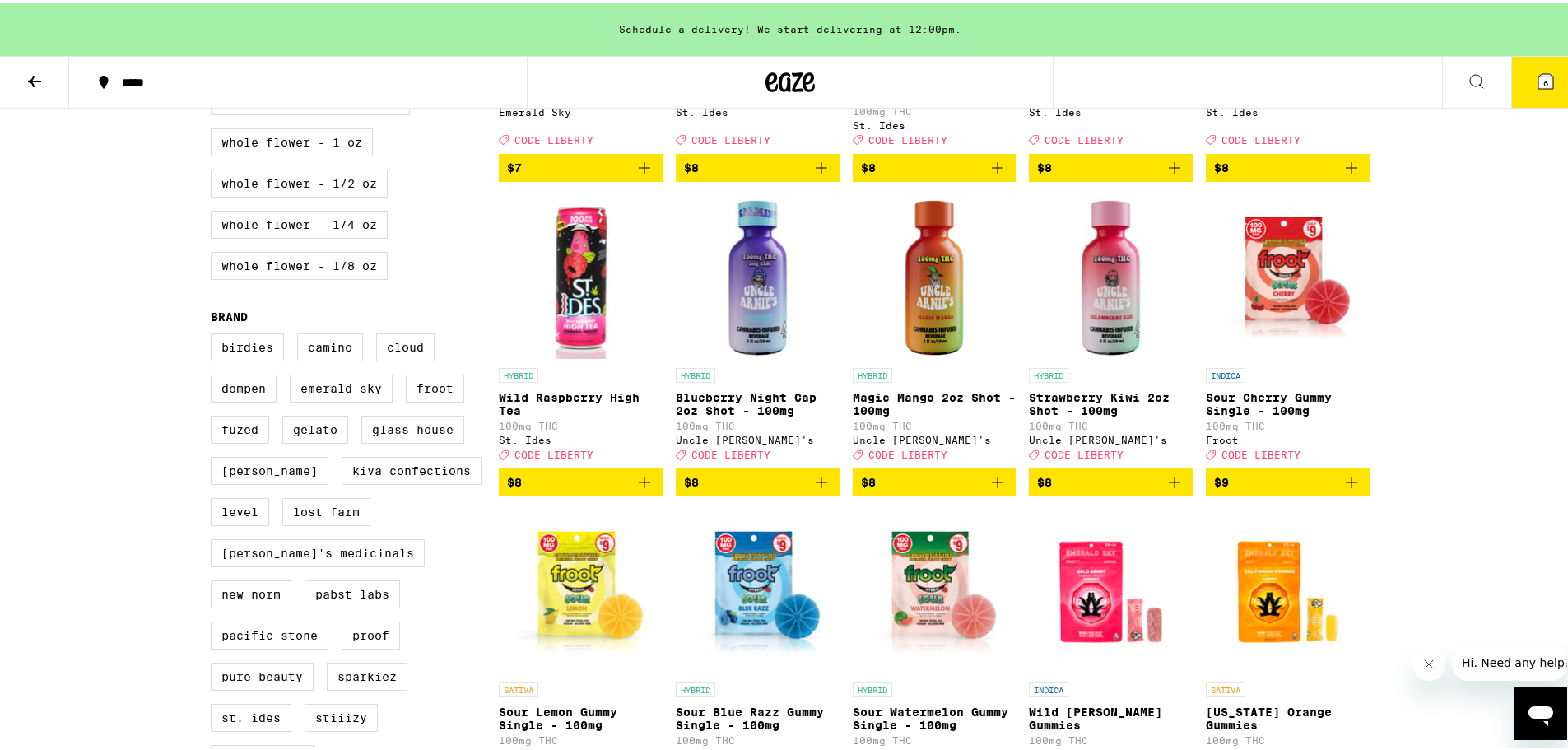
scroll to position [906, 0]
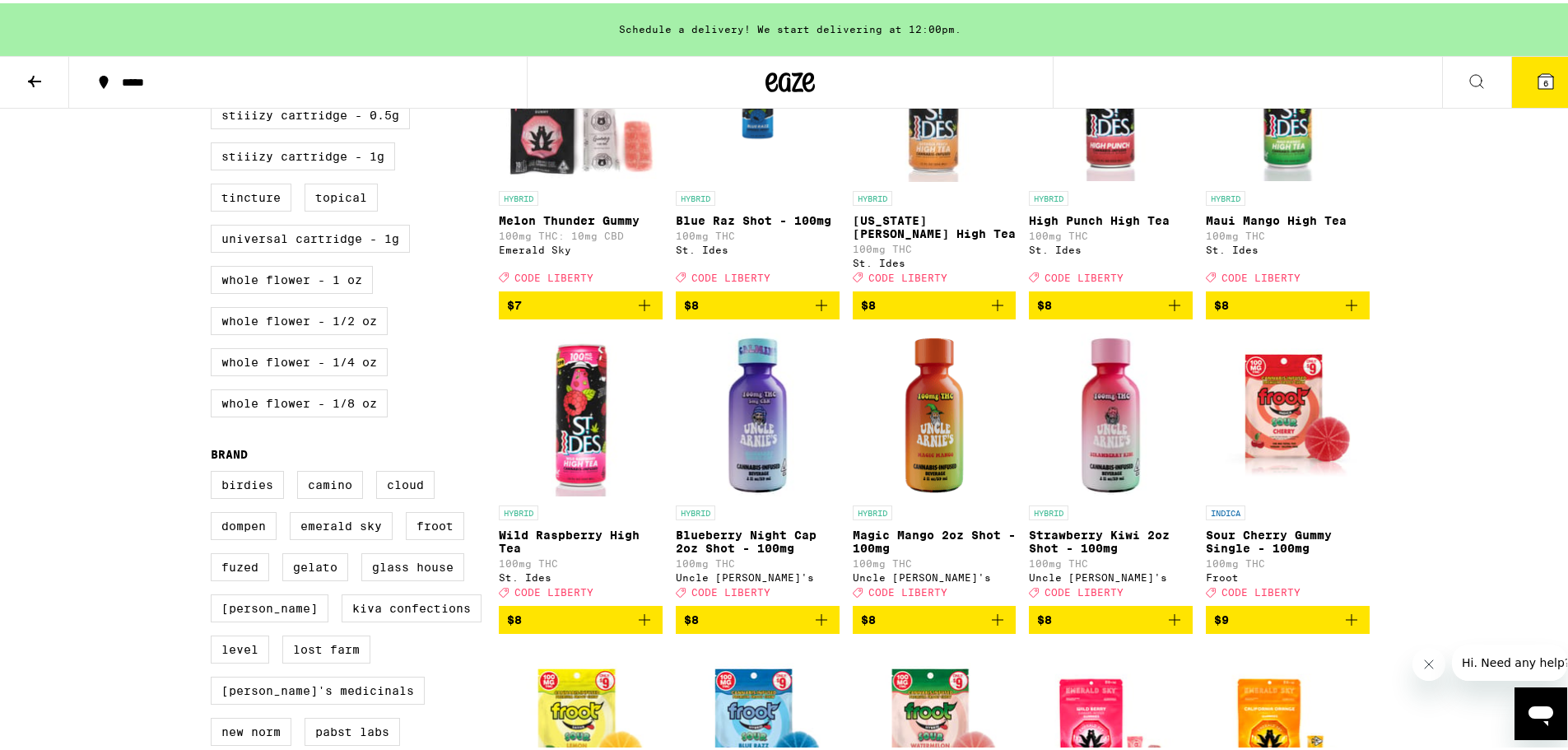
click at [1170, 626] on icon "Add to bag" at bounding box center [1175, 617] width 19 height 19
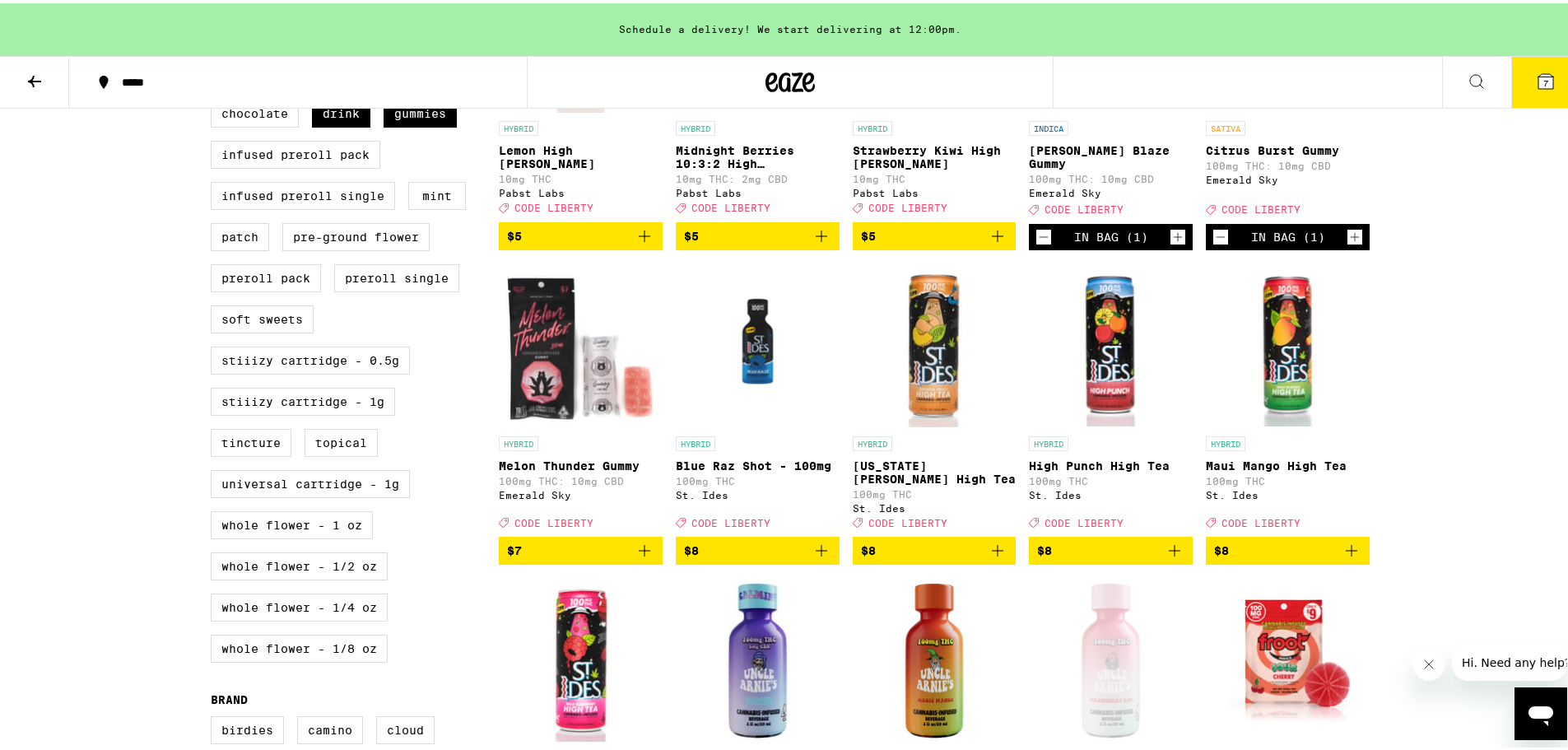
scroll to position [823, 0]
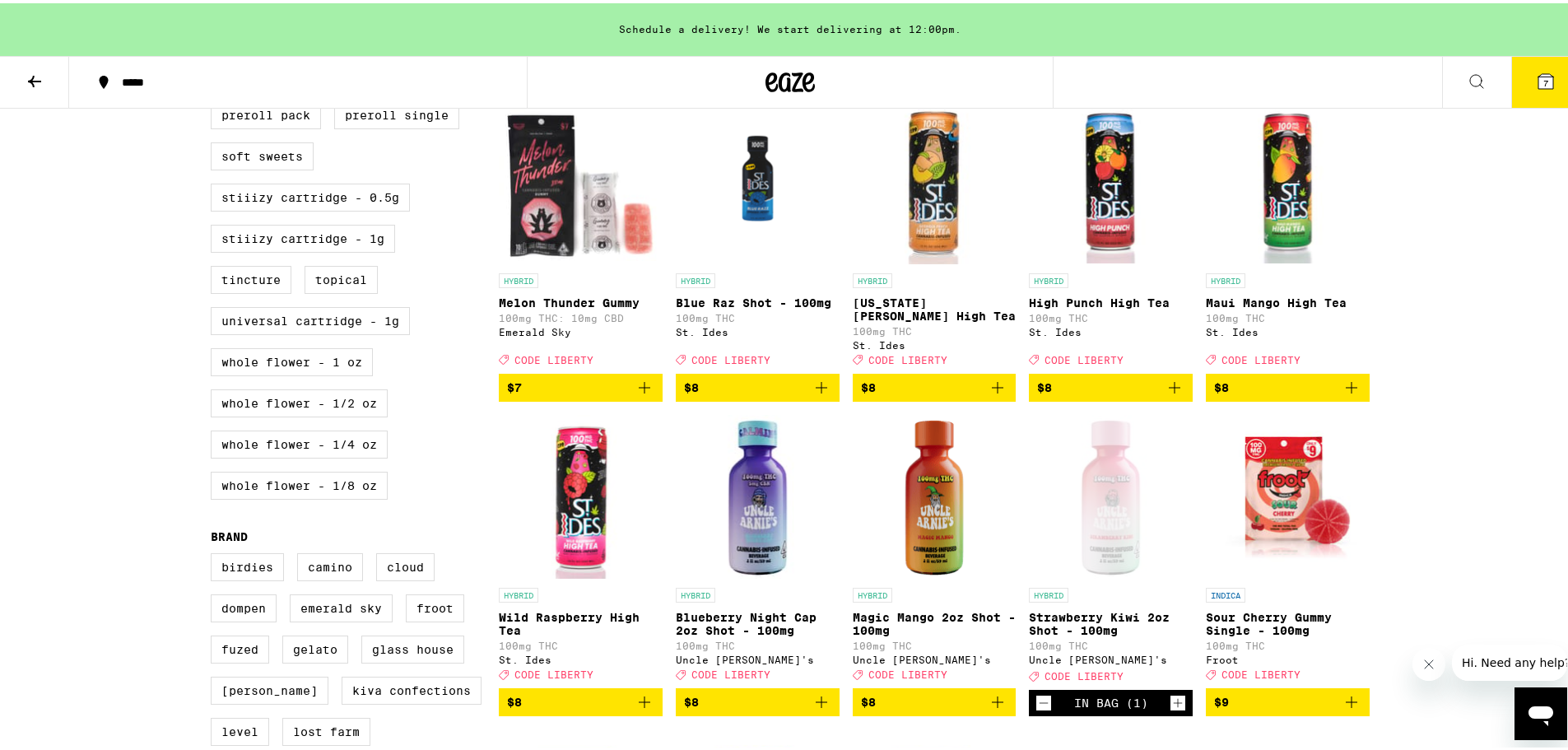
click at [992, 390] on icon "Add to bag" at bounding box center [998, 385] width 12 height 12
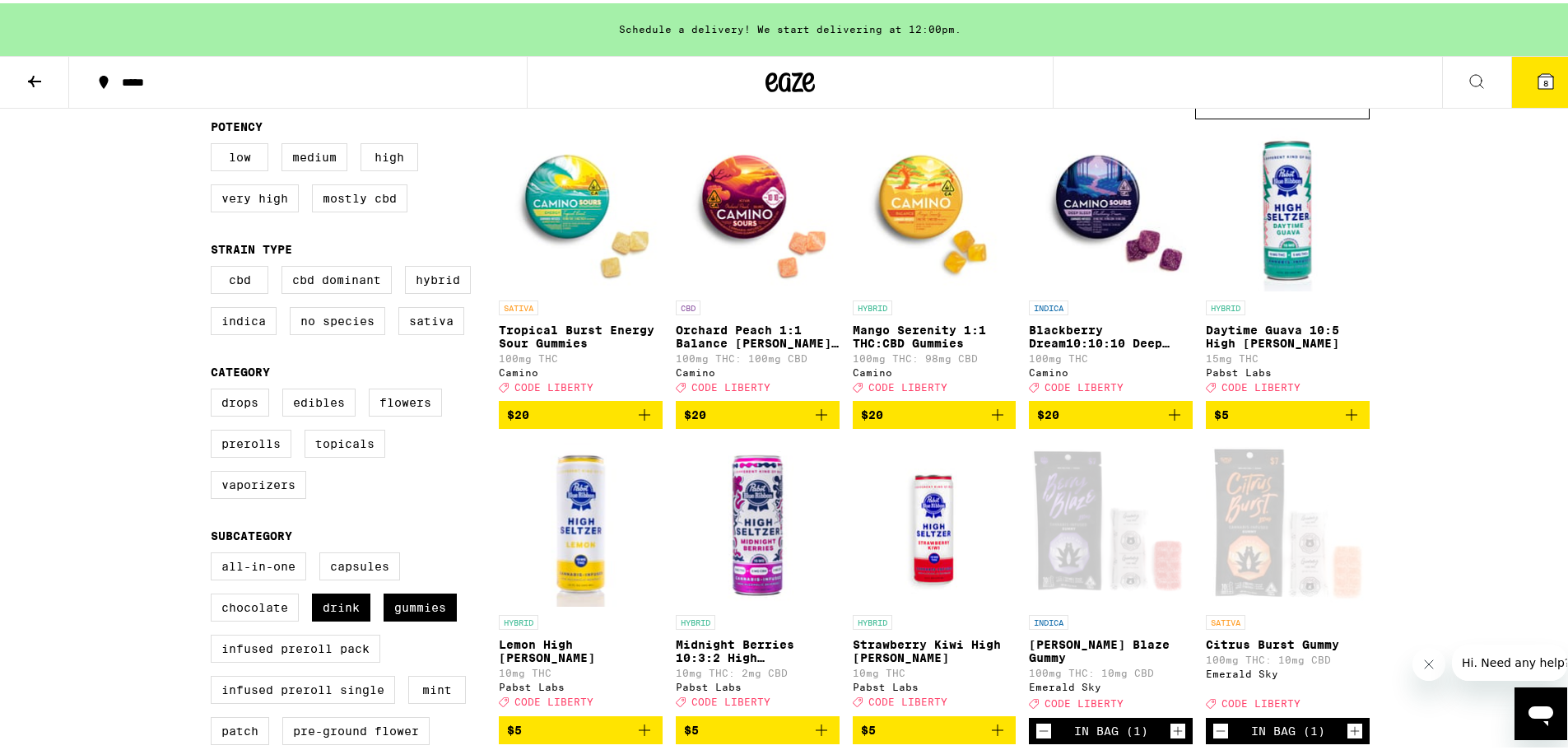
scroll to position [330, 0]
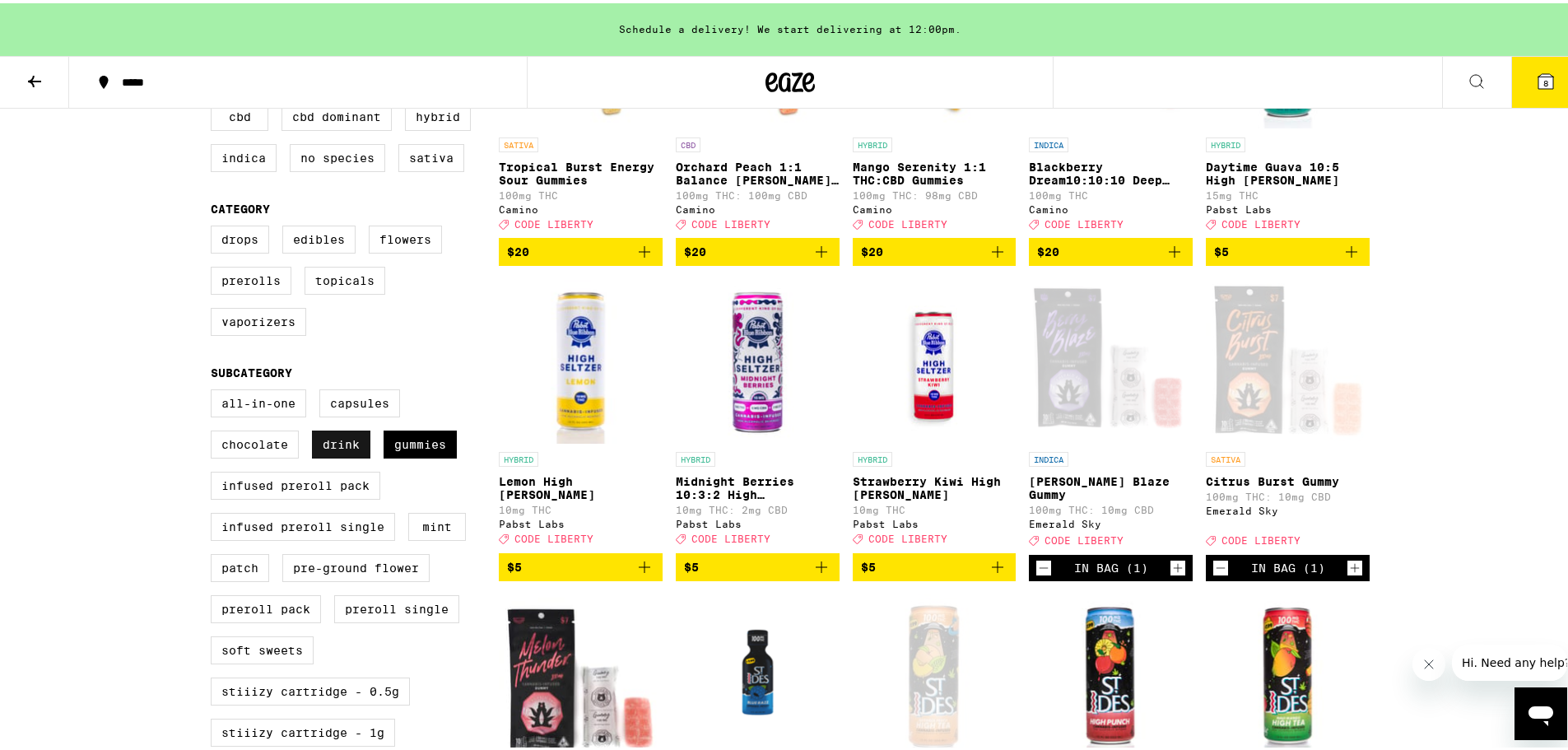
click at [314, 455] on label "Drink" at bounding box center [341, 441] width 58 height 28
click at [214, 389] on input "Drink" at bounding box center [214, 389] width 1 height 1
checkbox input "false"
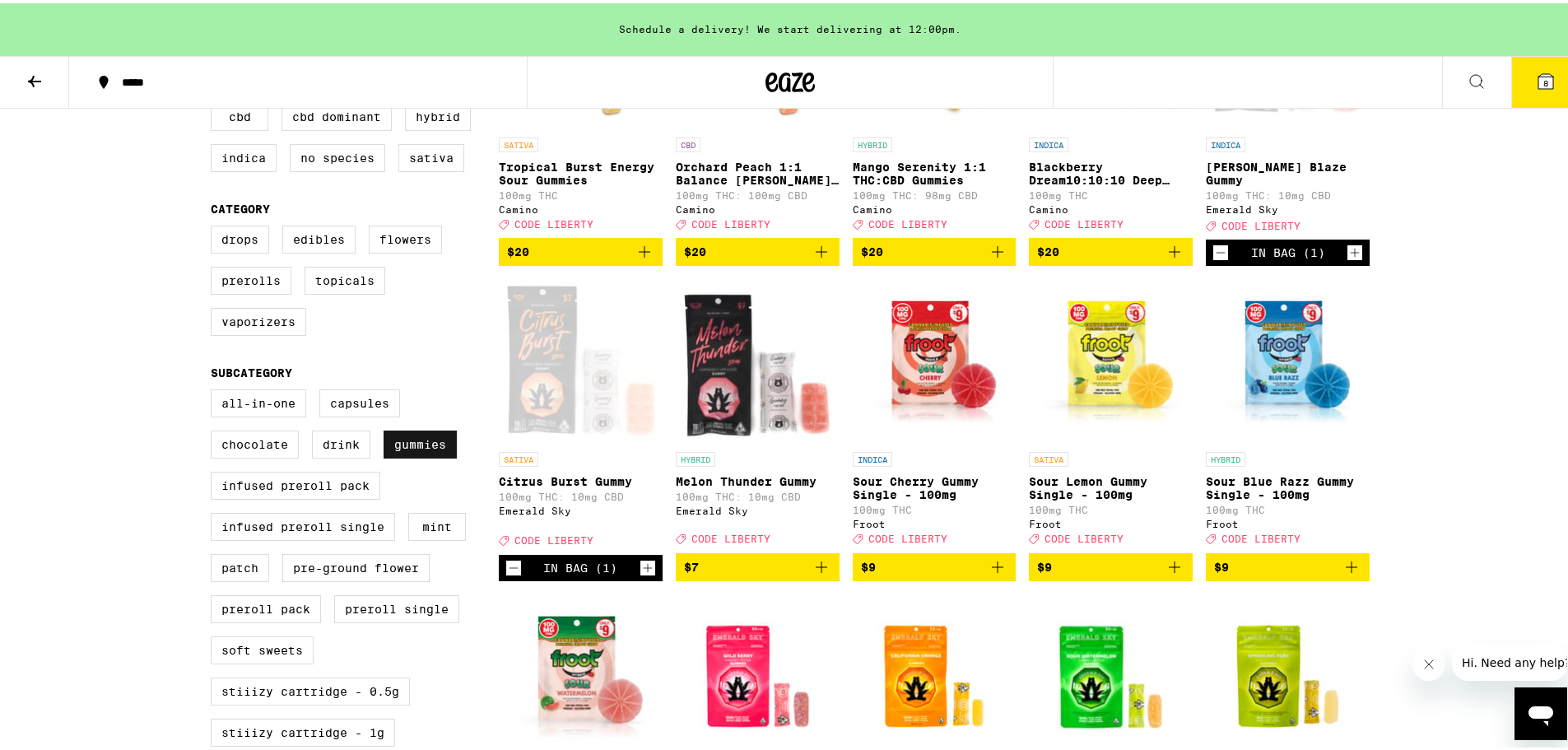
click at [409, 455] on label "Gummies" at bounding box center [420, 441] width 73 height 28
click at [214, 389] on input "Gummies" at bounding box center [214, 389] width 1 height 1
checkbox input "false"
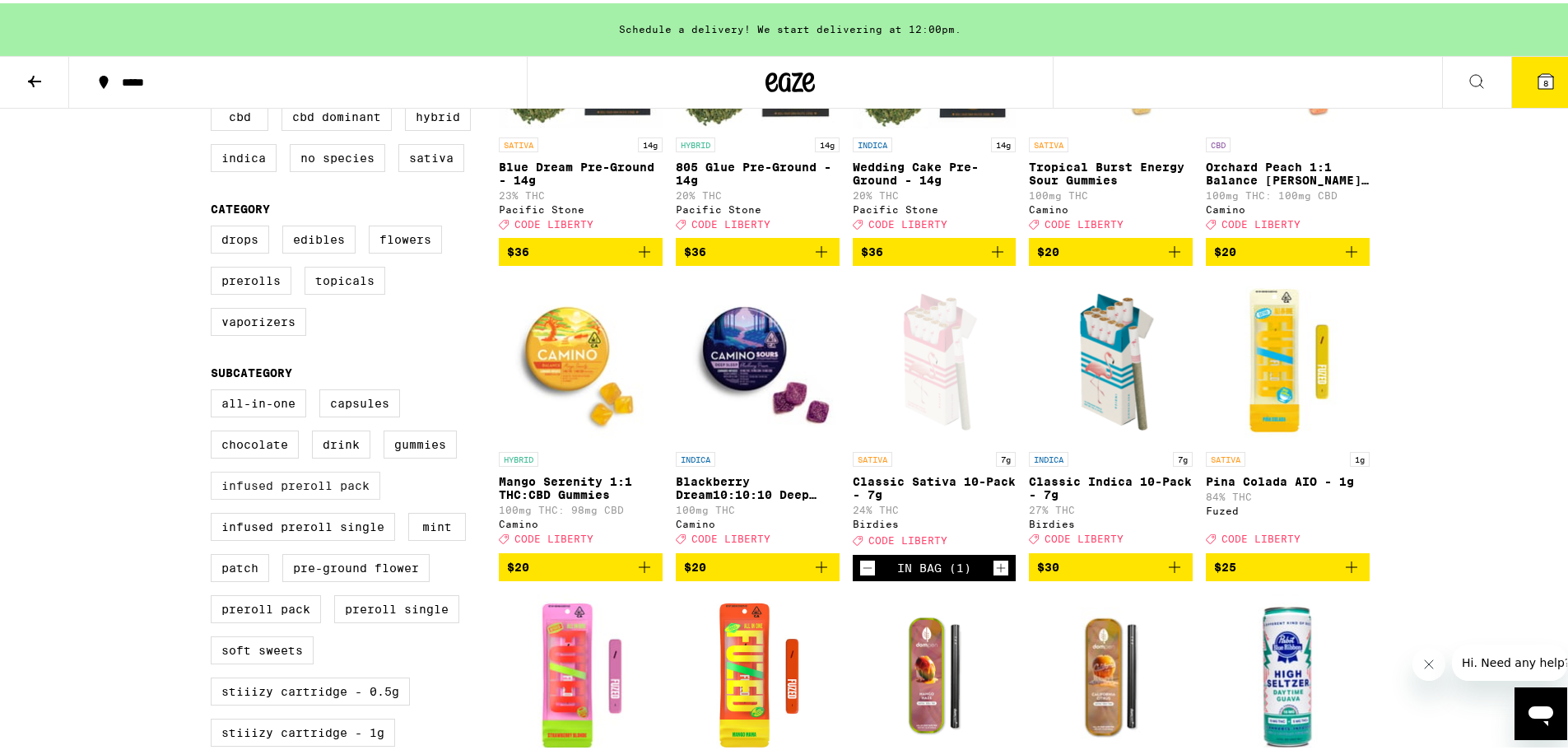
click at [306, 496] on label "Infused Preroll Pack" at bounding box center [296, 482] width 170 height 28
click at [214, 389] on input "Infused Preroll Pack" at bounding box center [214, 389] width 1 height 1
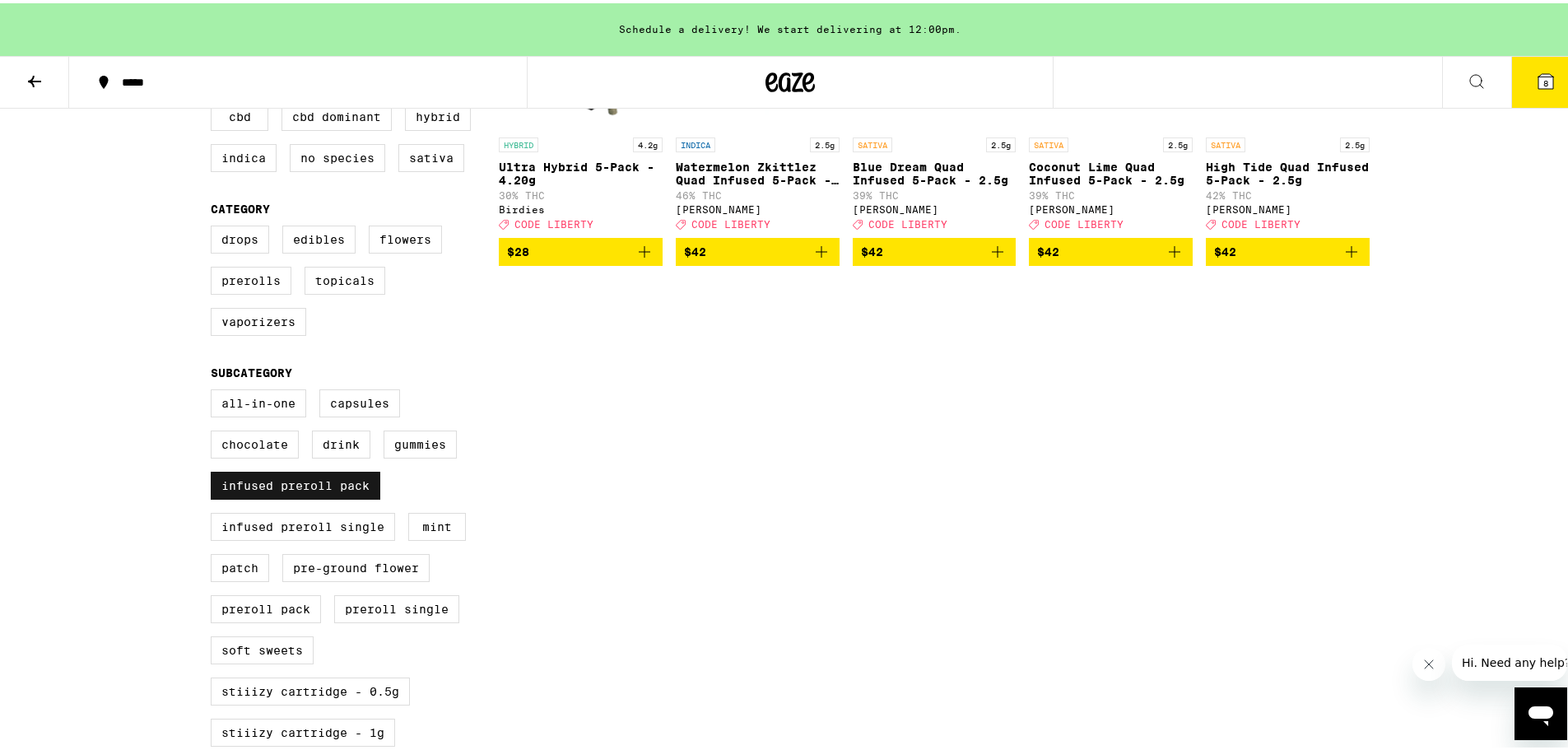
click at [306, 496] on label "Infused Preroll Pack" at bounding box center [296, 482] width 170 height 28
click at [214, 389] on input "Infused Preroll Pack" at bounding box center [214, 389] width 1 height 1
checkbox input "false"
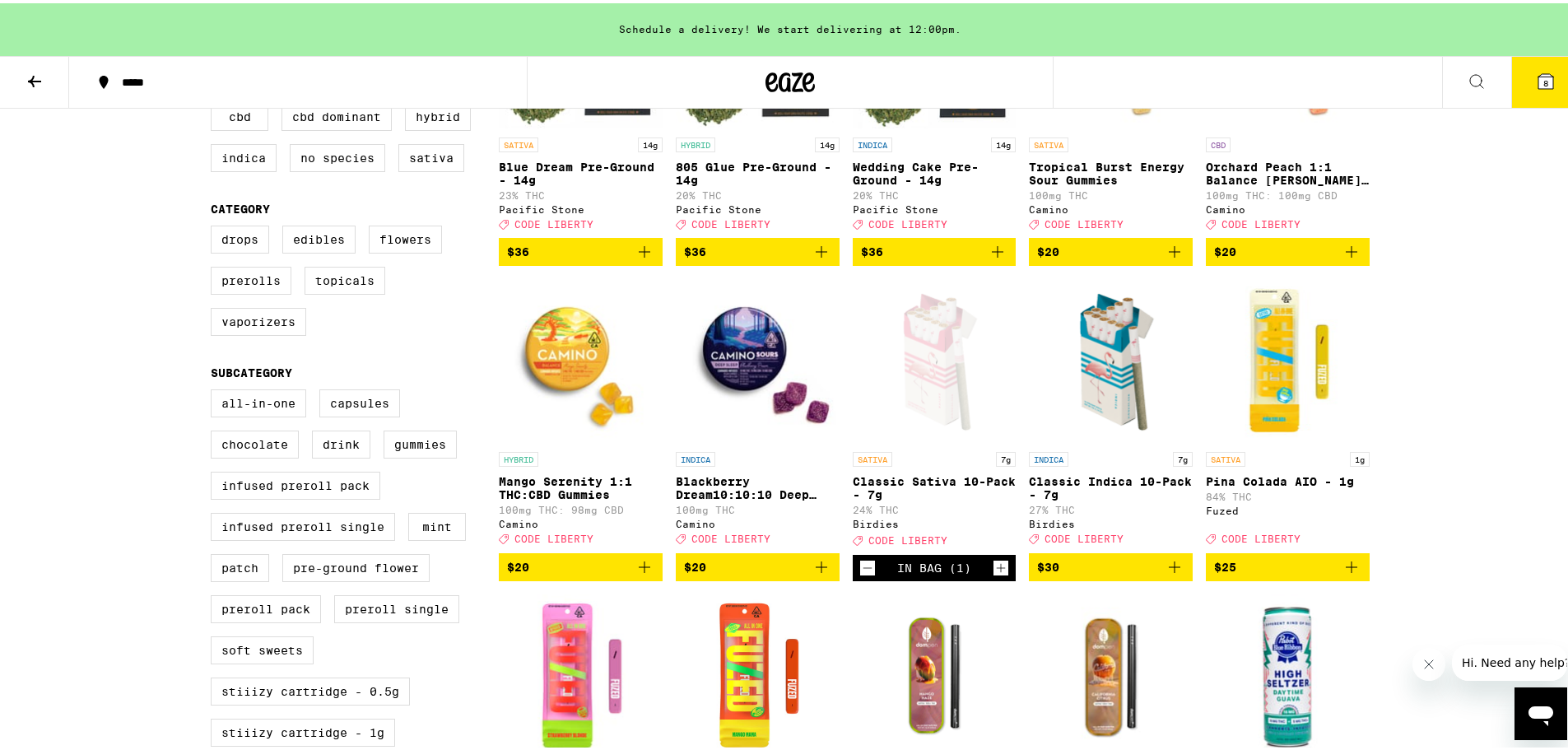
scroll to position [412, 0]
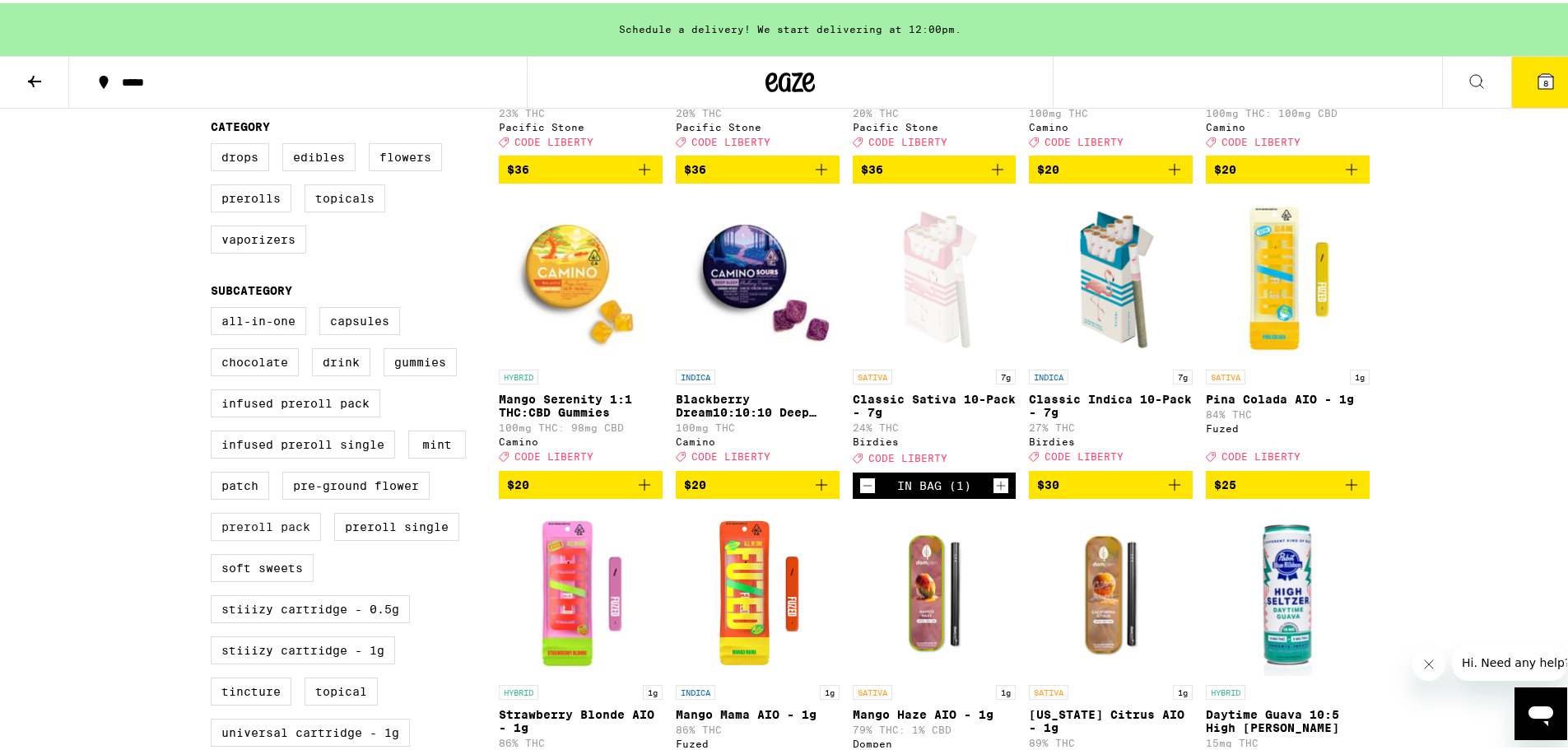
click at [257, 537] on label "Preroll Pack" at bounding box center [266, 523] width 110 height 28
click at [214, 307] on input "Preroll Pack" at bounding box center [214, 306] width 1 height 1
checkbox input "true"
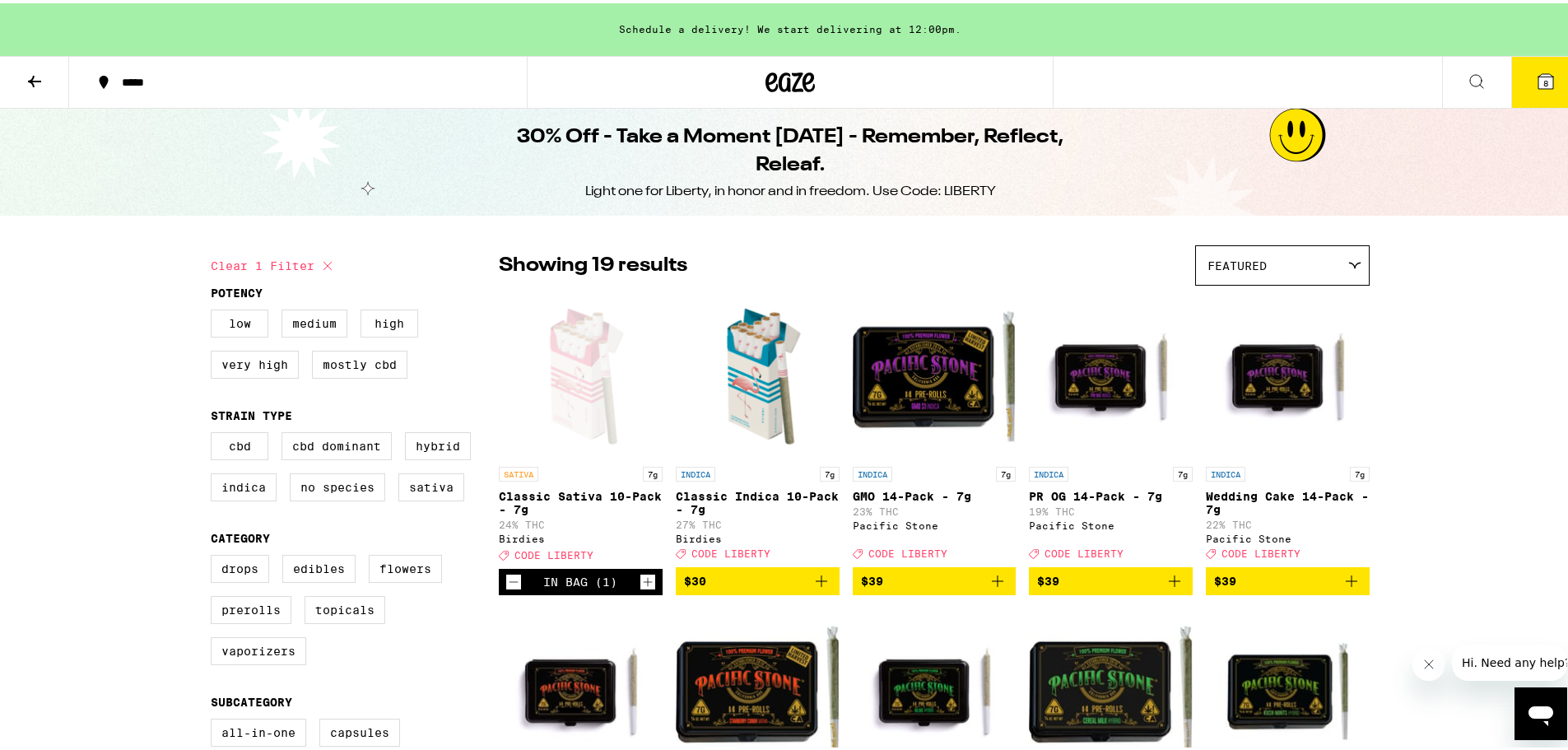
click at [47, 82] on button at bounding box center [35, 79] width 70 height 52
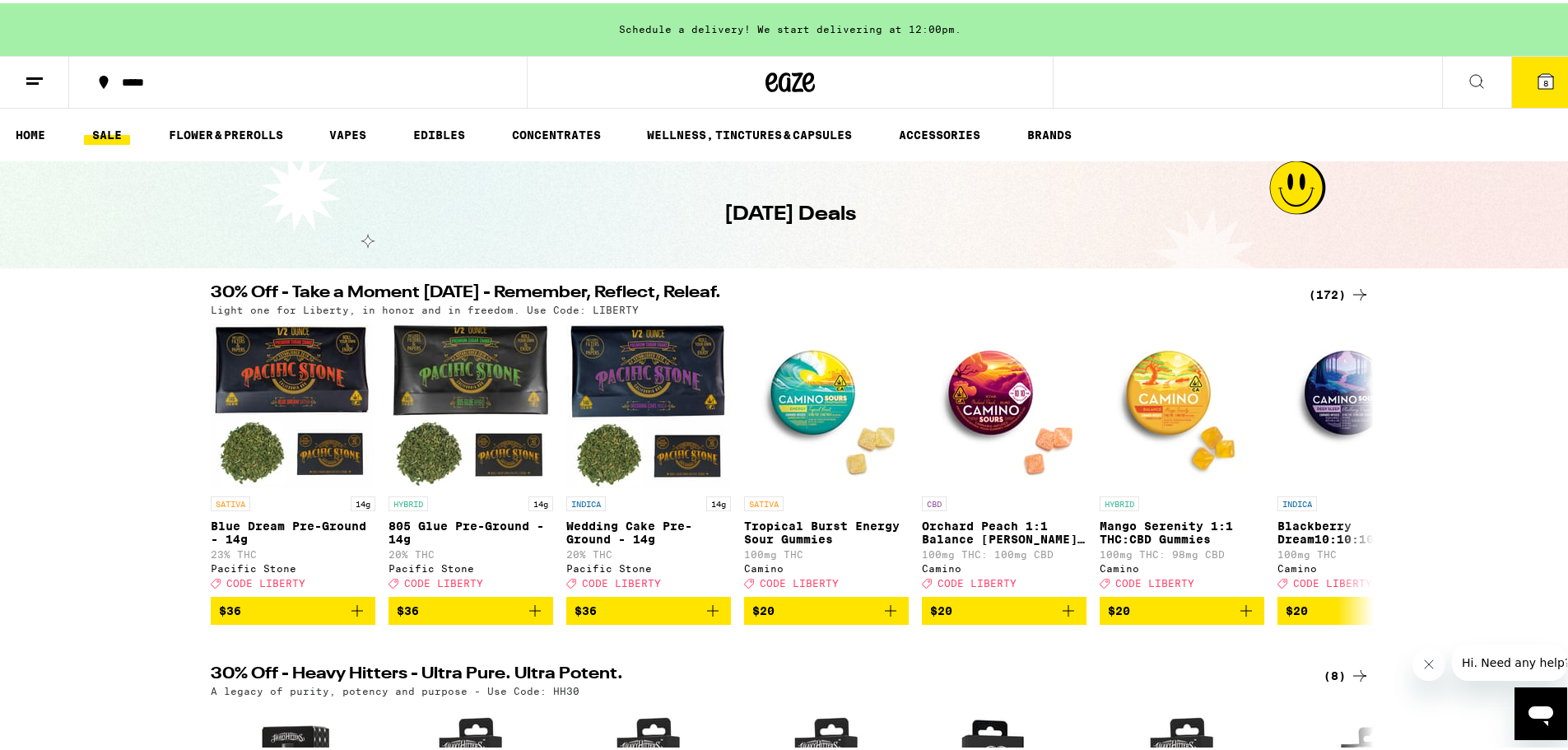
click at [1550, 87] on button "8" at bounding box center [1546, 78] width 70 height 51
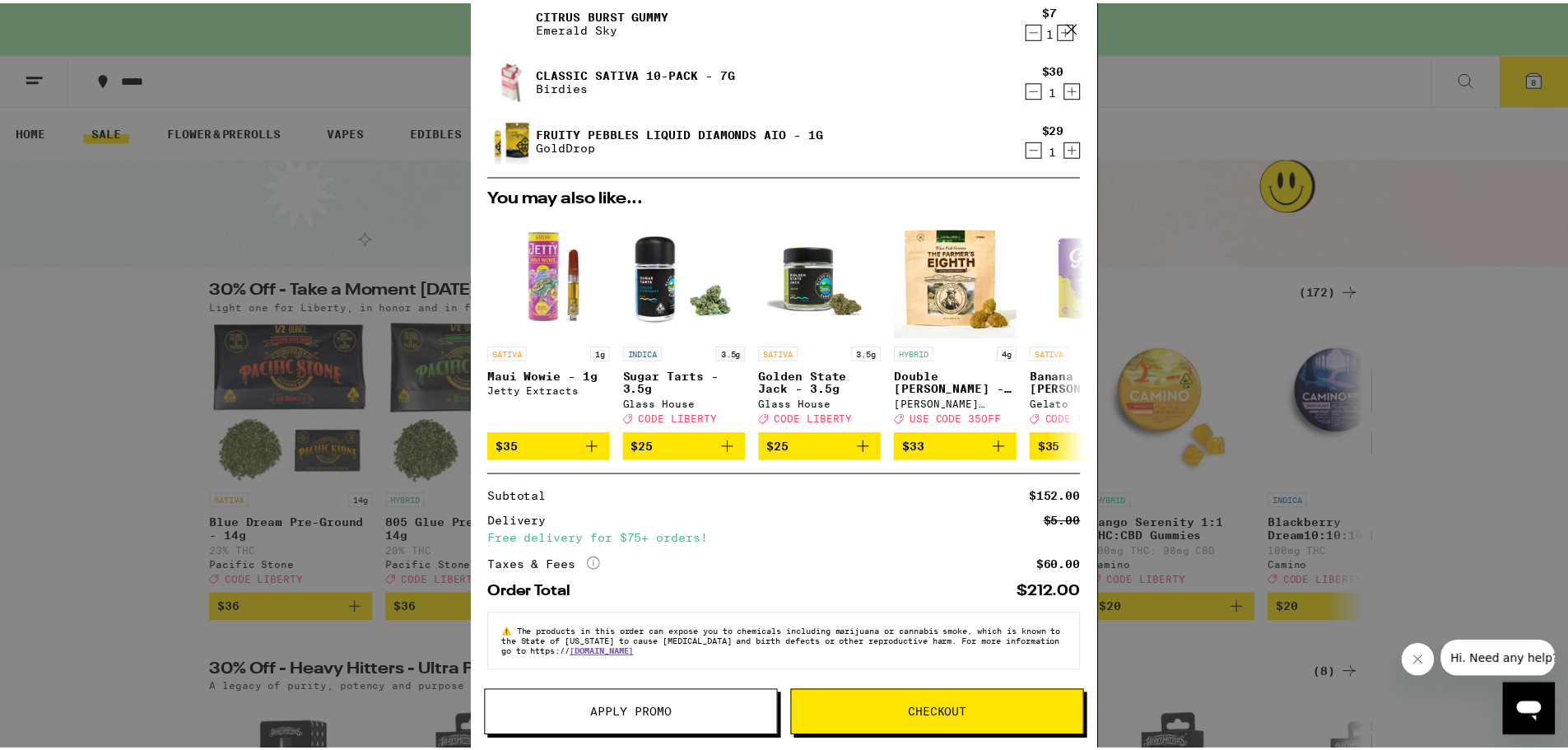
scroll to position [422, 0]
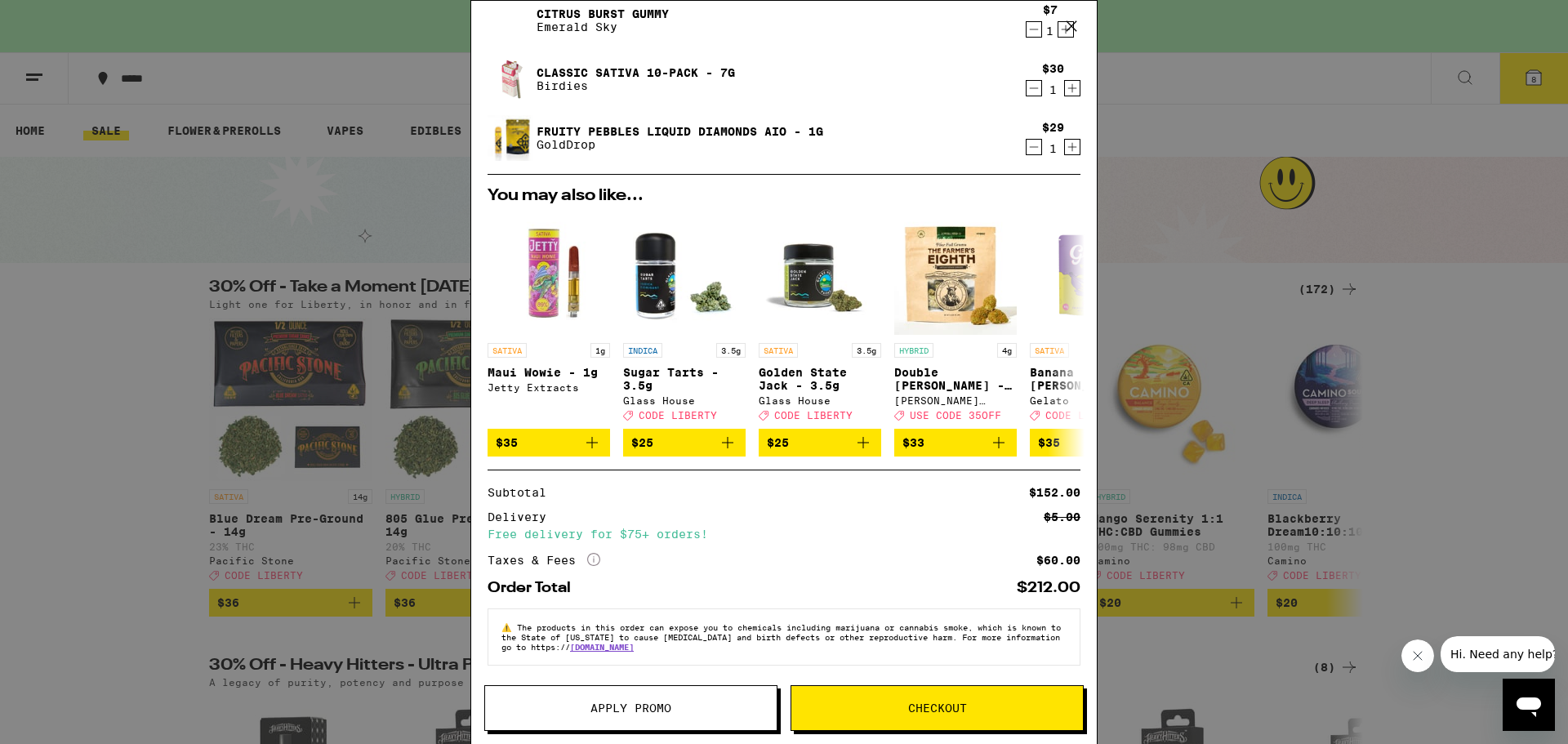
click at [693, 707] on span "Apply Promo" at bounding box center [631, 709] width 291 height 12
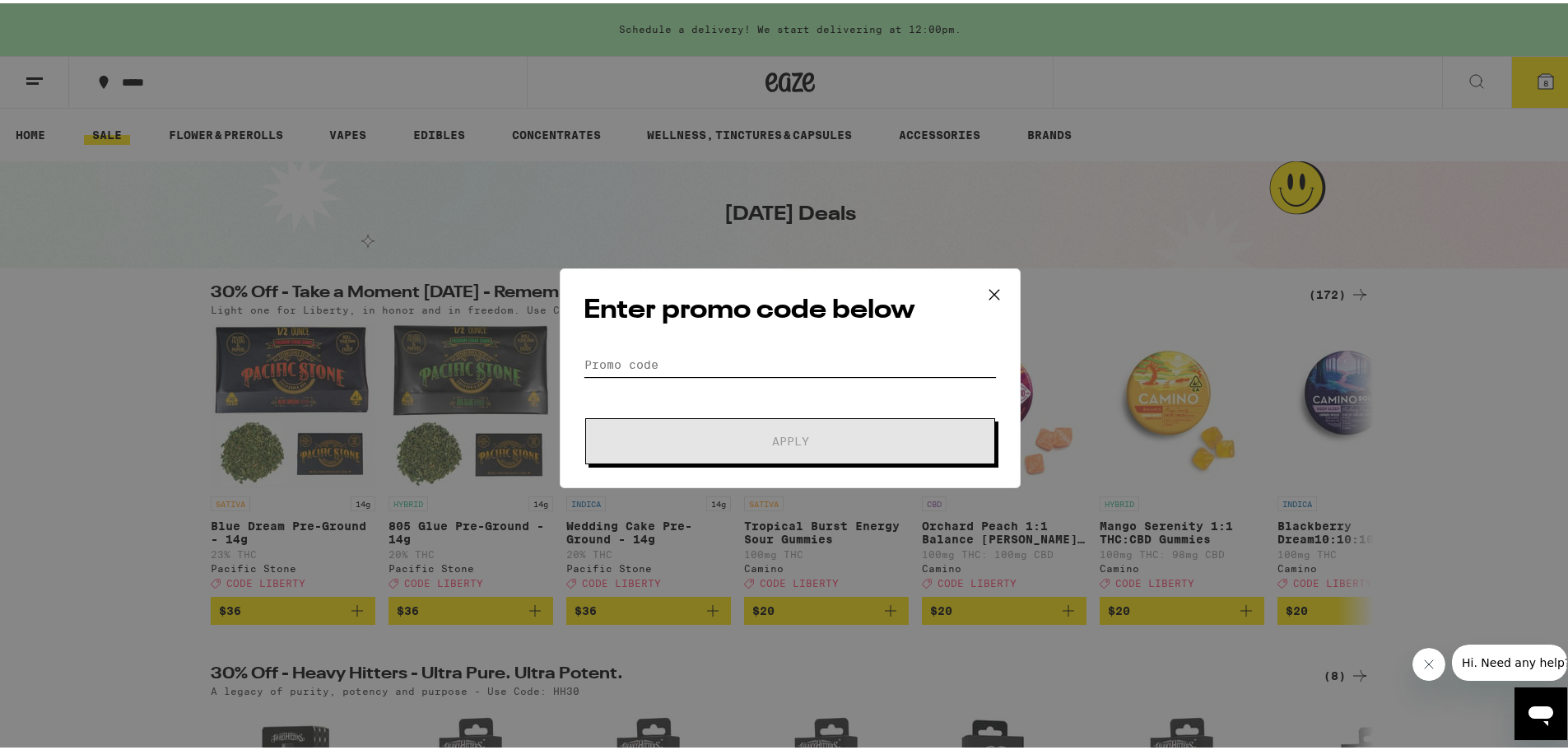
click at [720, 366] on input "Promo Code" at bounding box center [790, 361] width 413 height 25
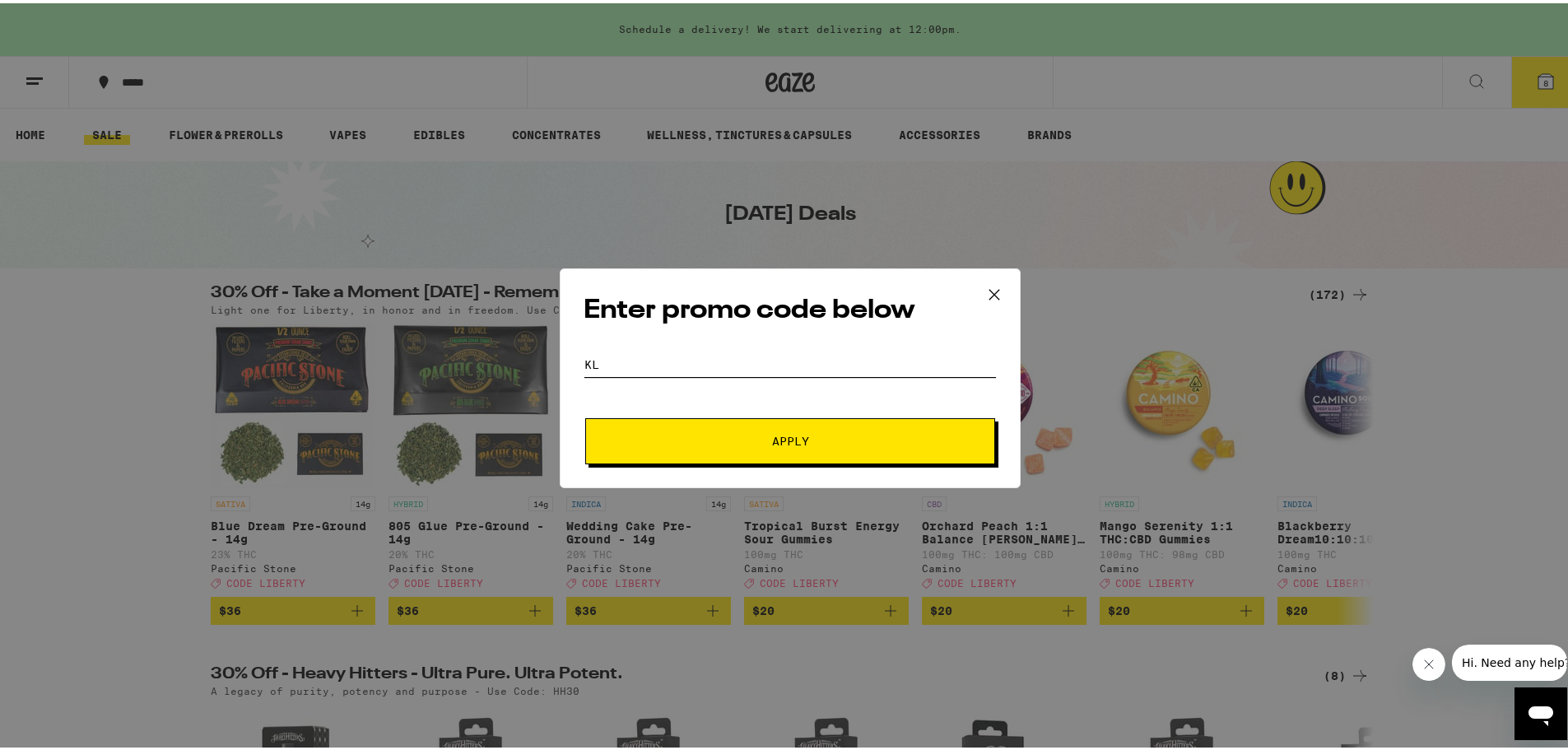
type input "K"
type input "LIBERTY"
click at [702, 440] on span "Apply" at bounding box center [790, 438] width 297 height 12
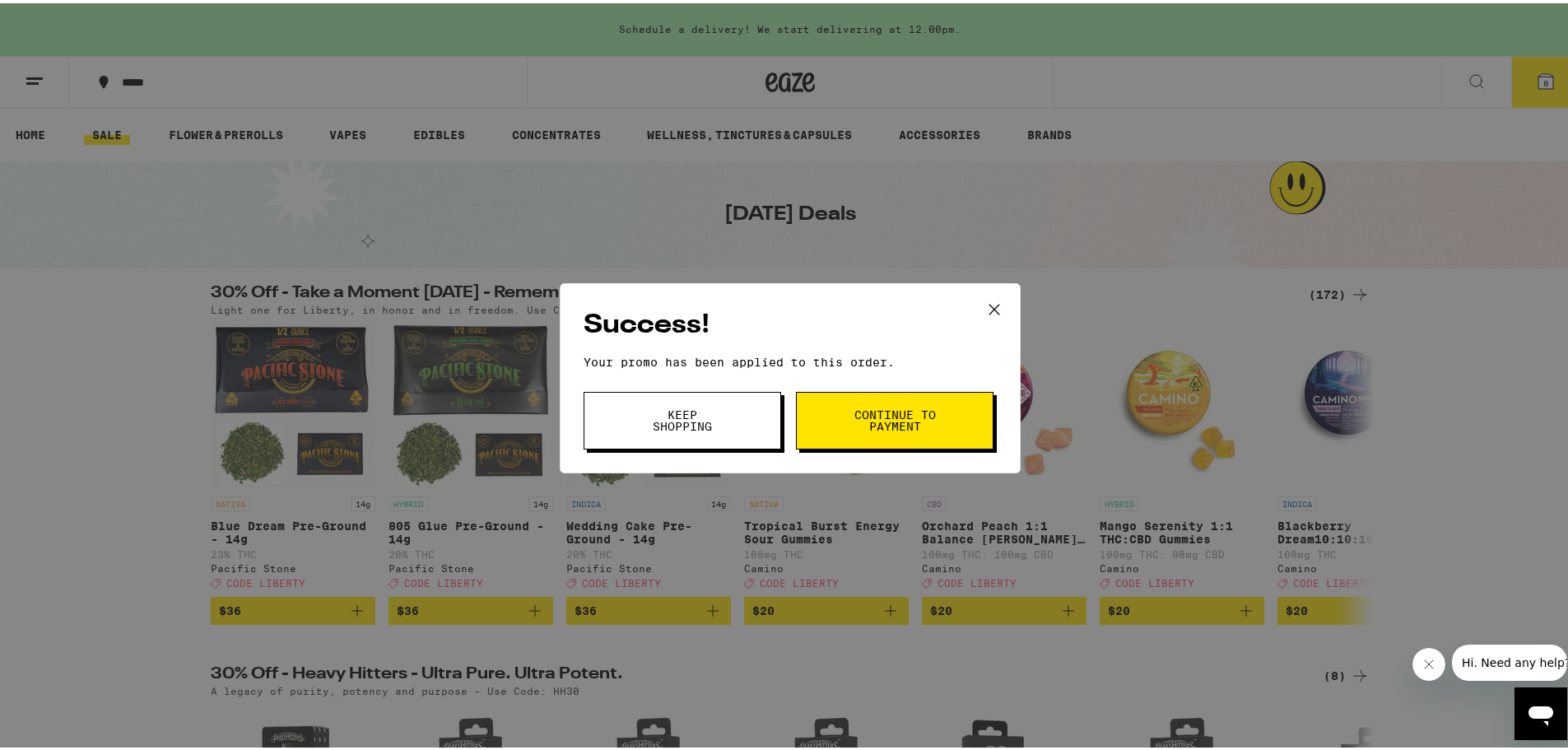
click at [869, 424] on span "Continue to payment" at bounding box center [895, 418] width 84 height 23
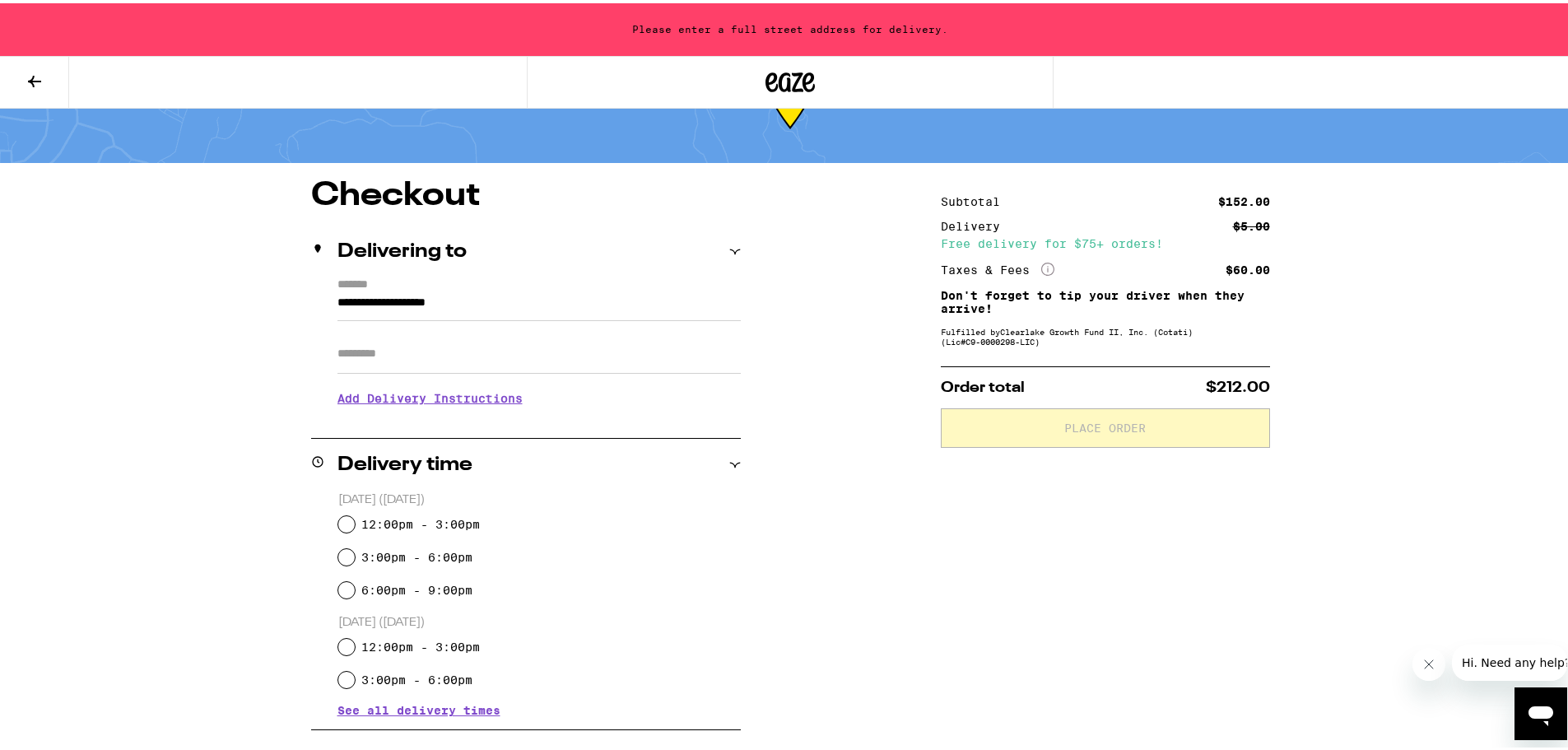
scroll to position [164, 0]
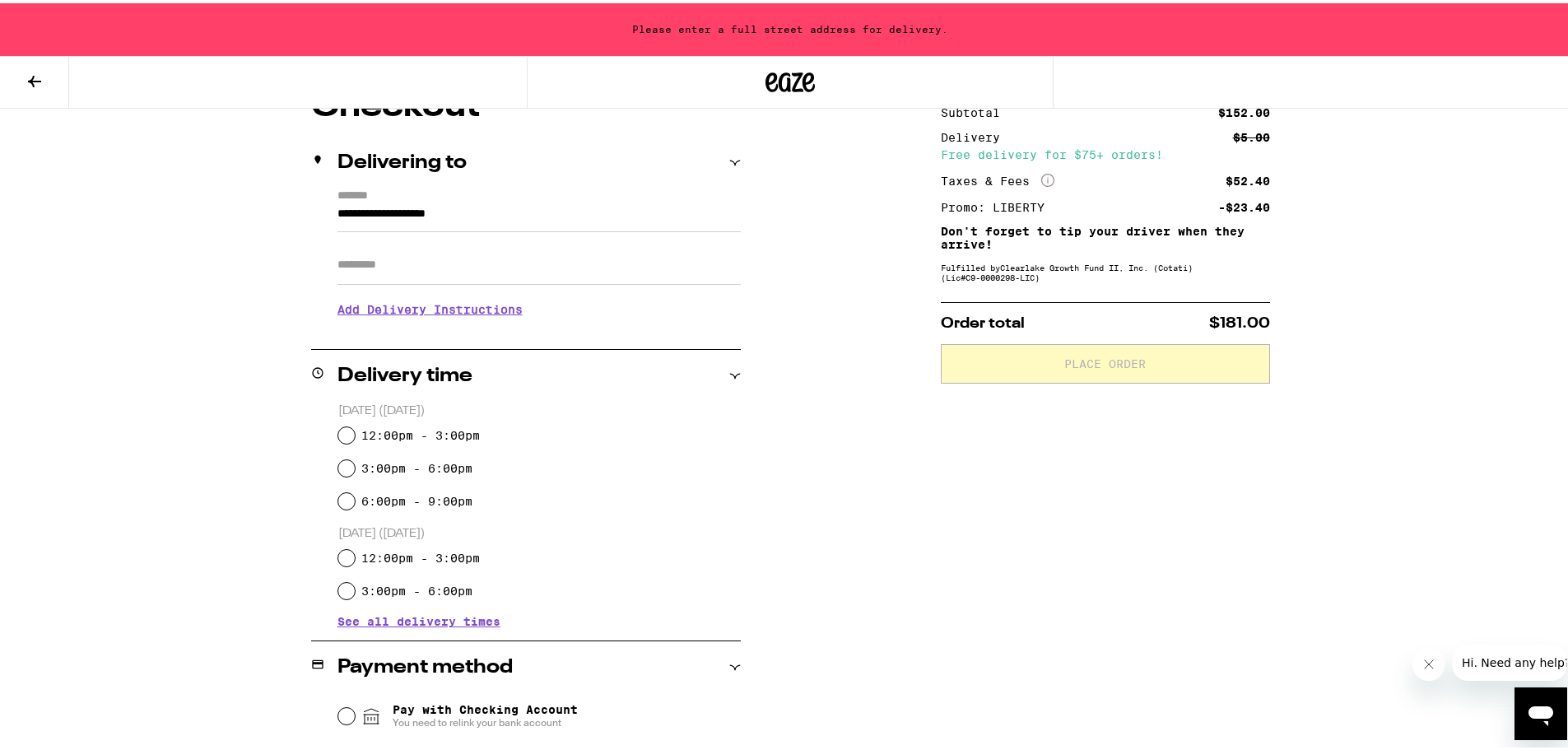
click at [509, 213] on input "**********" at bounding box center [538, 215] width 403 height 28
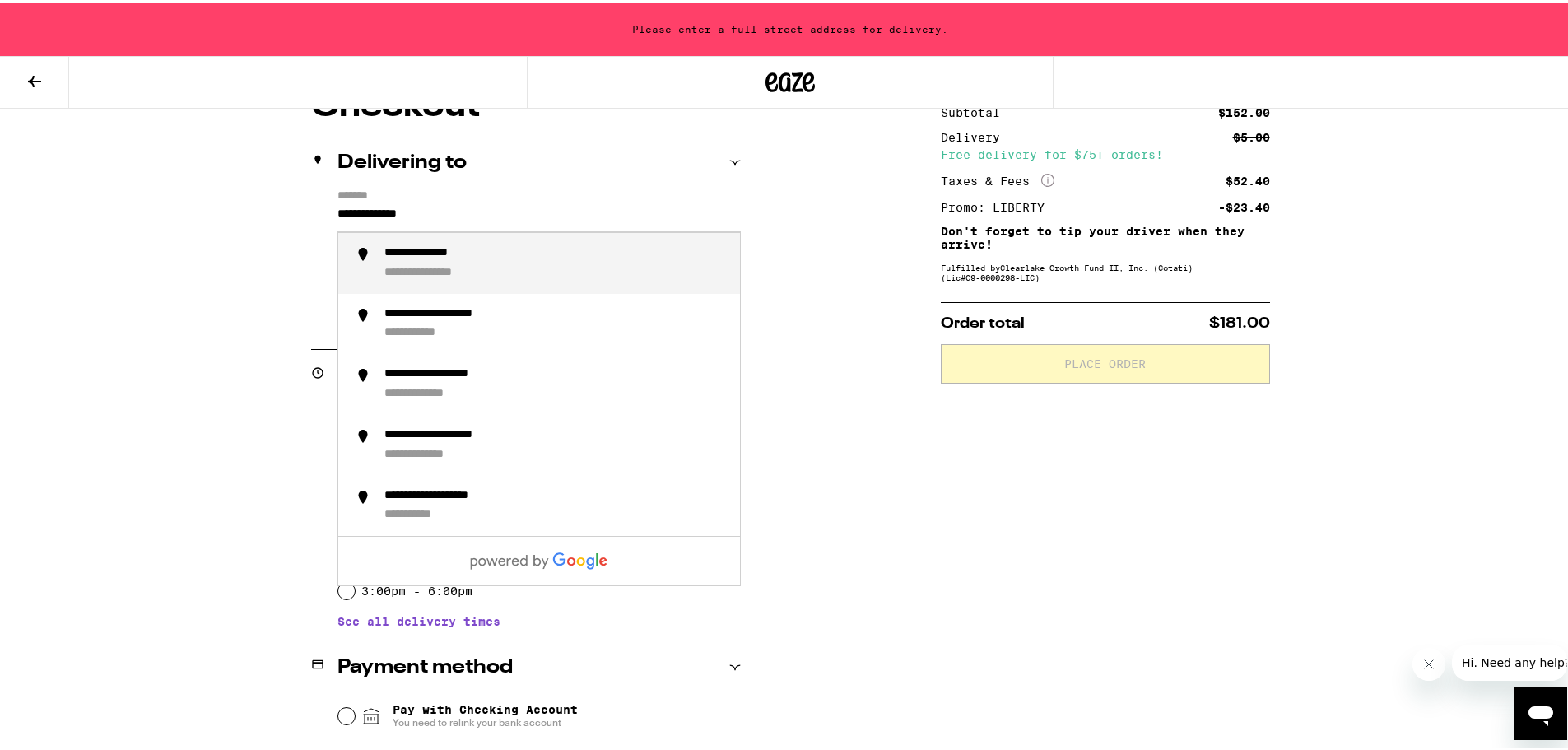
click at [535, 265] on div "**********" at bounding box center [556, 260] width 342 height 35
type input "**********"
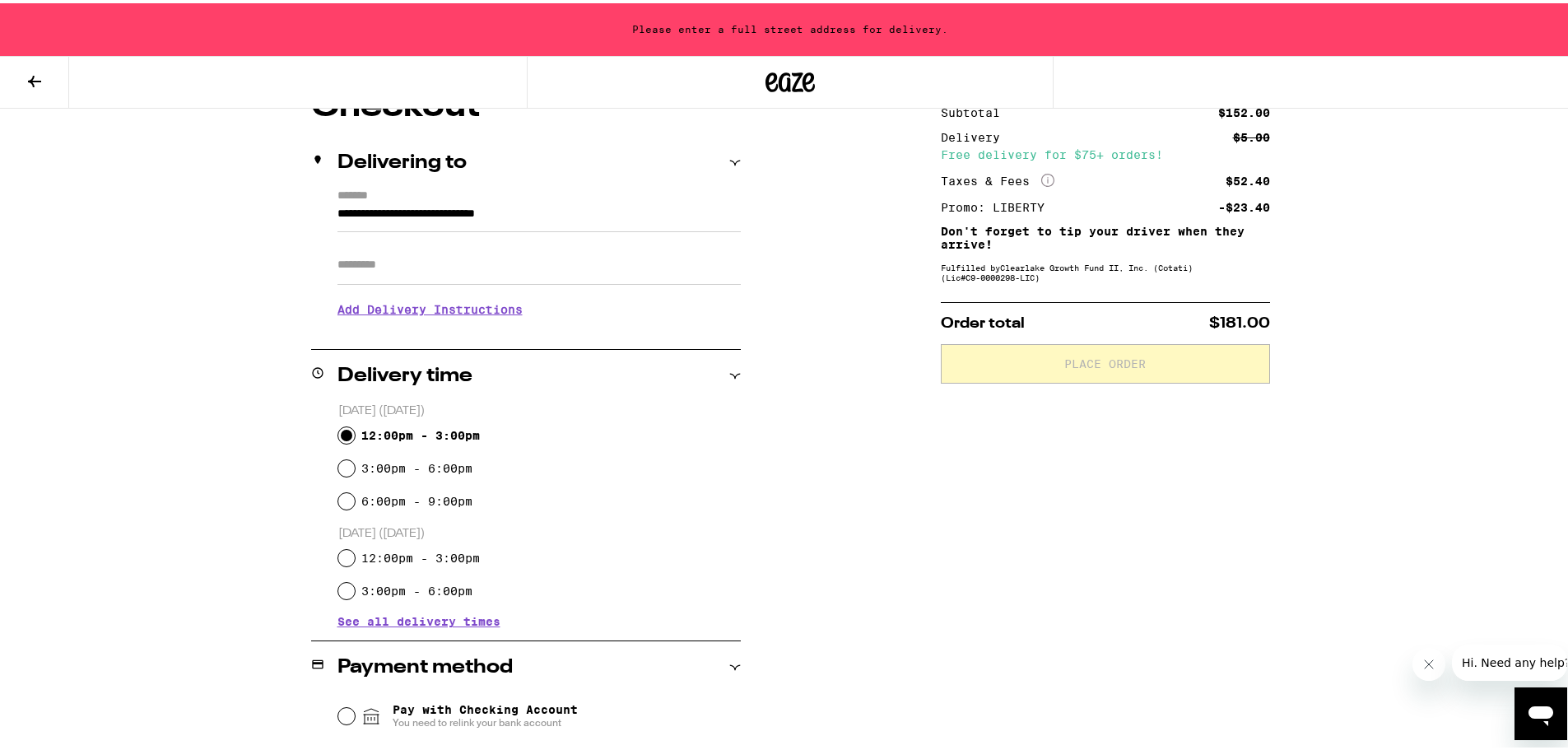
click at [342, 436] on input "12:00pm - 3:00pm" at bounding box center [346, 432] width 16 height 16
radio input "true"
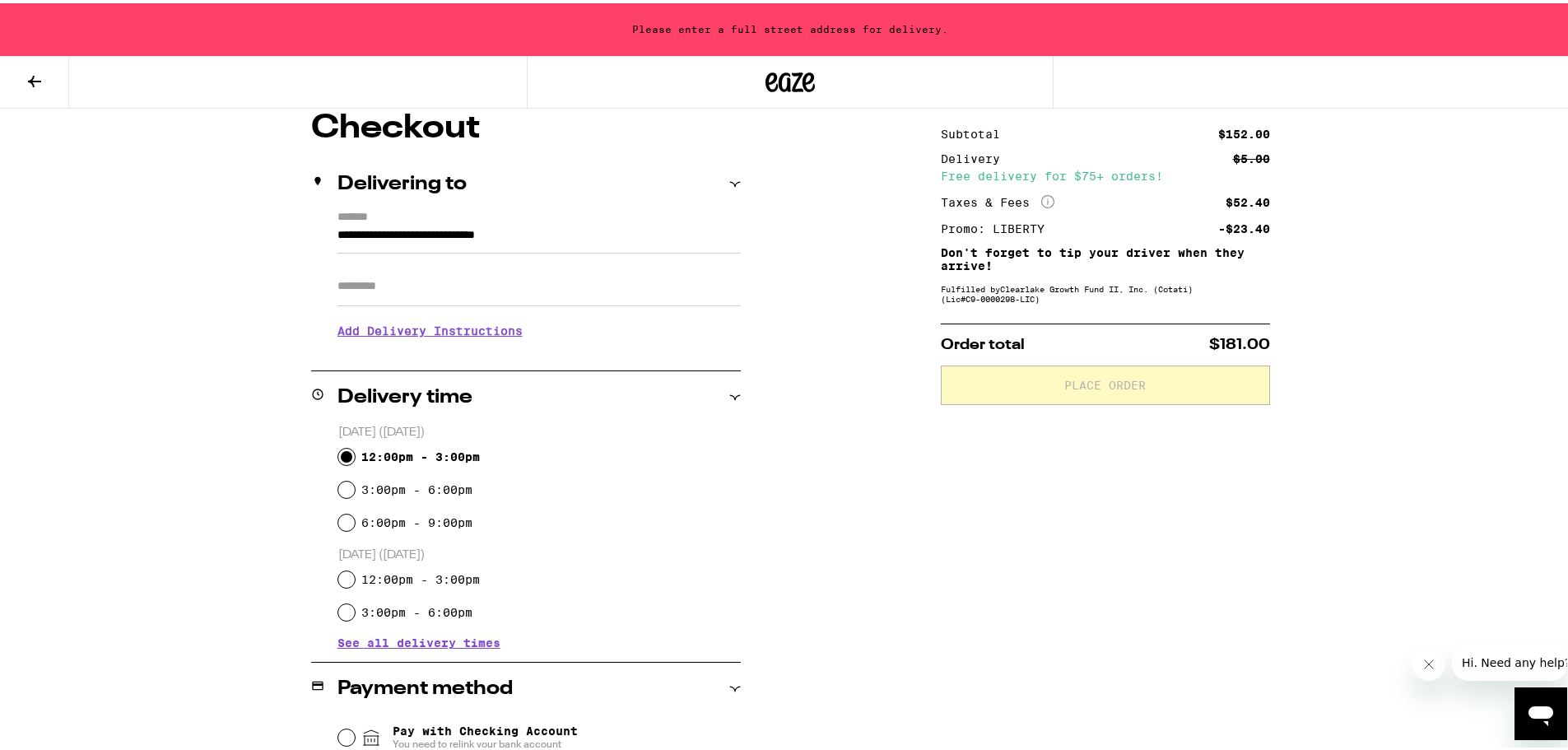
scroll to position [0, 0]
